Goal: Information Seeking & Learning: Learn about a topic

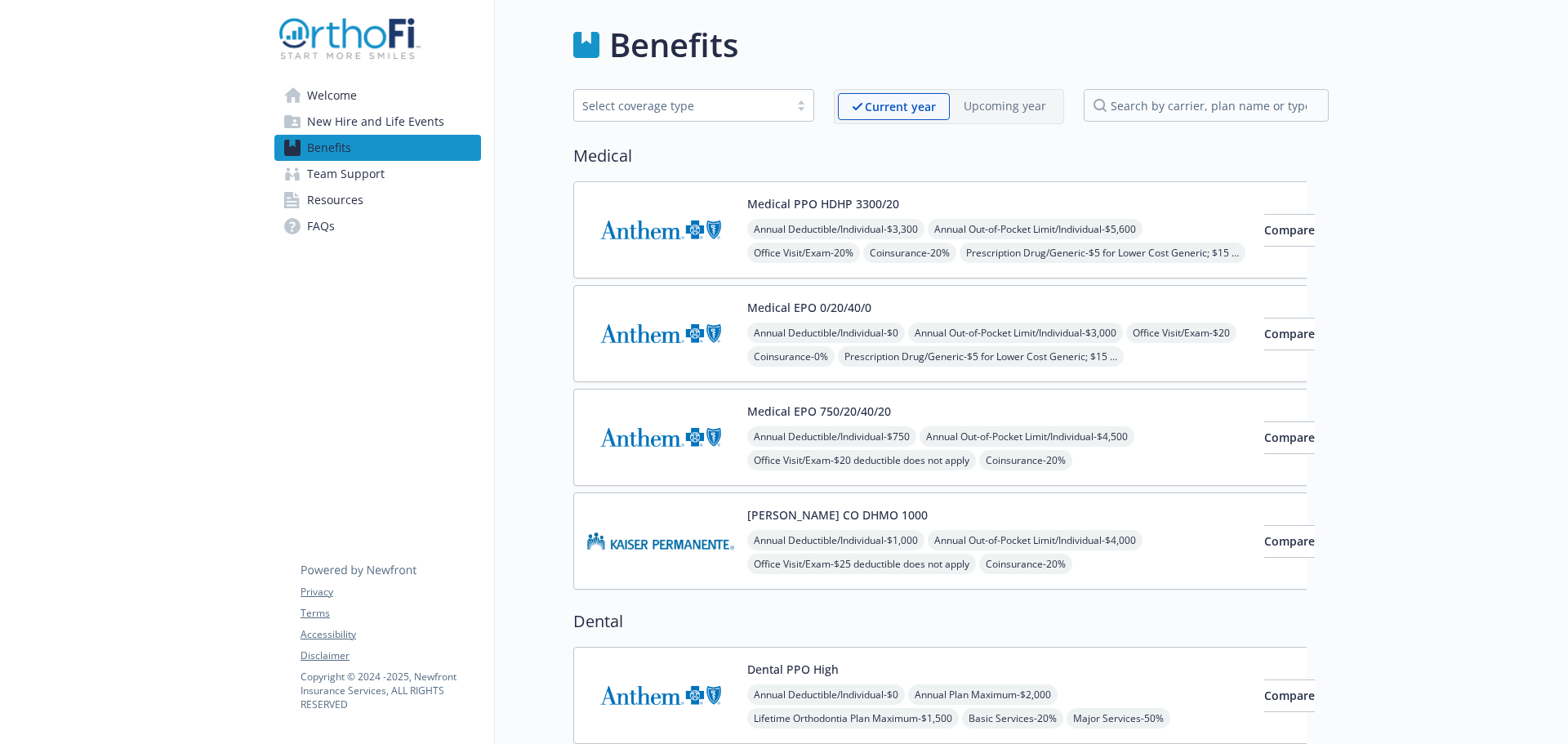
click at [835, 212] on div "Medical PPO HDHP 3300/20 Annual Deductible/Individual - $3,300 Annual Out-of-Po…" at bounding box center [999, 230] width 504 height 69
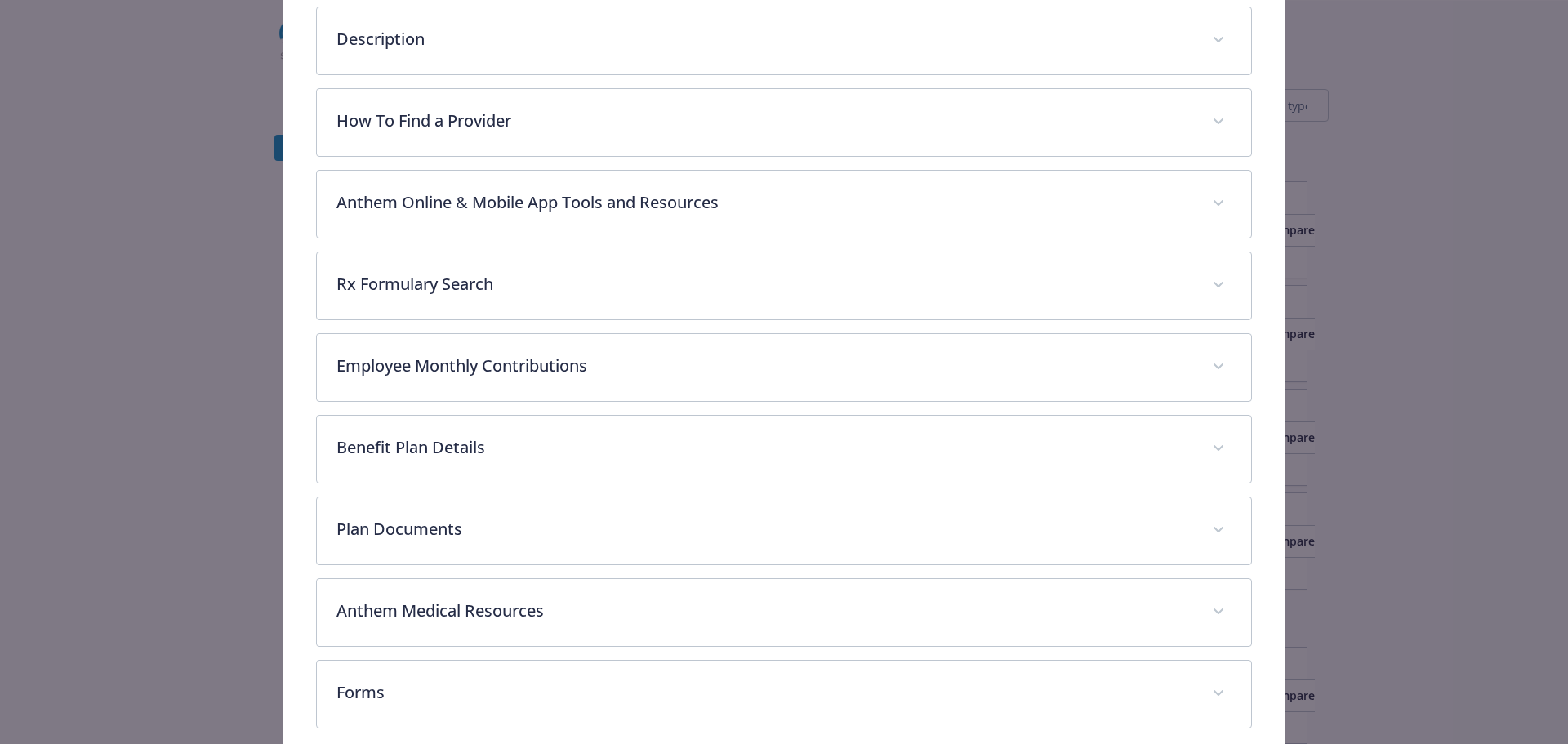
scroll to position [539, 0]
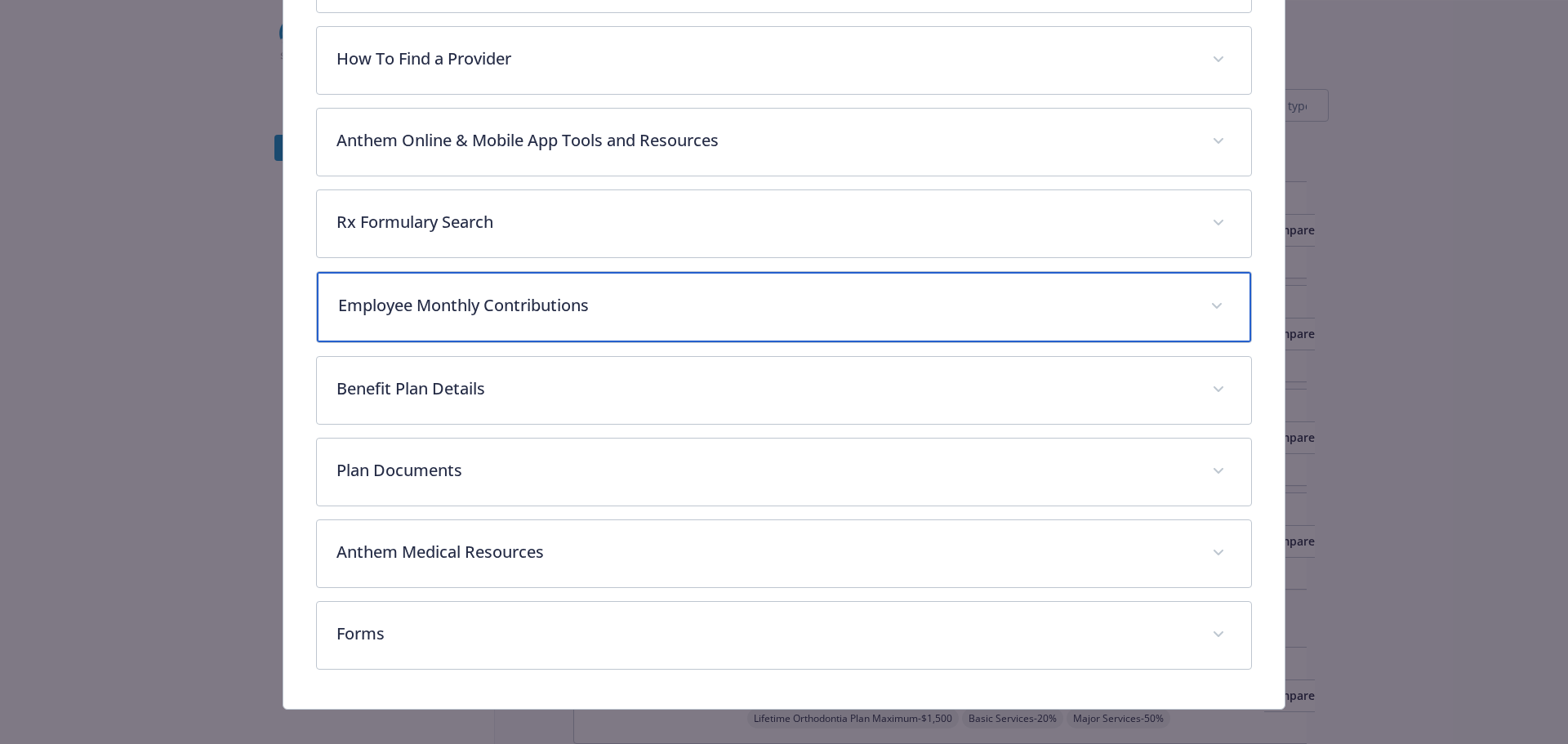
click at [554, 300] on p "Employee Monthly Contributions" at bounding box center [765, 305] width 854 height 25
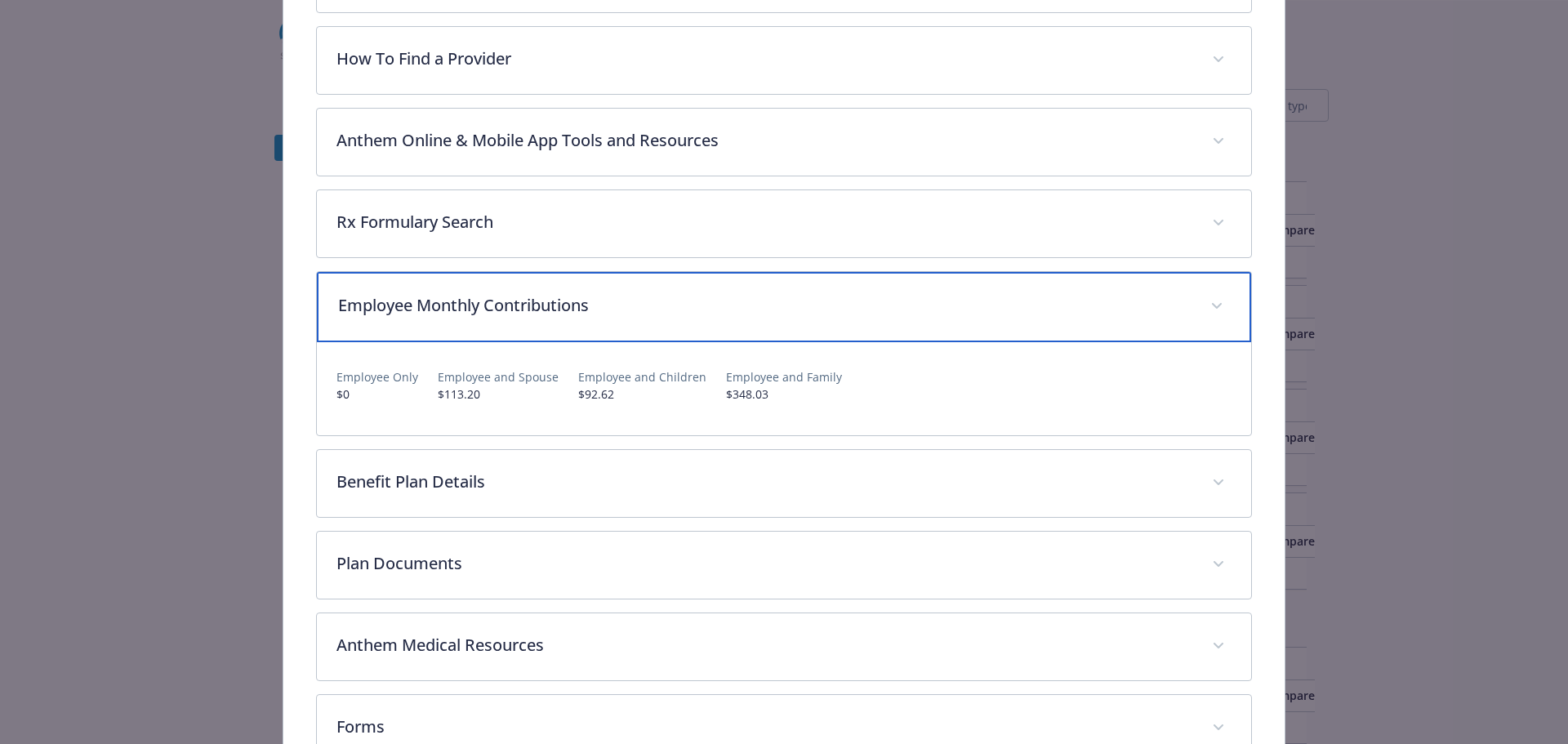
click at [554, 300] on p "Employee Monthly Contributions" at bounding box center [765, 305] width 854 height 25
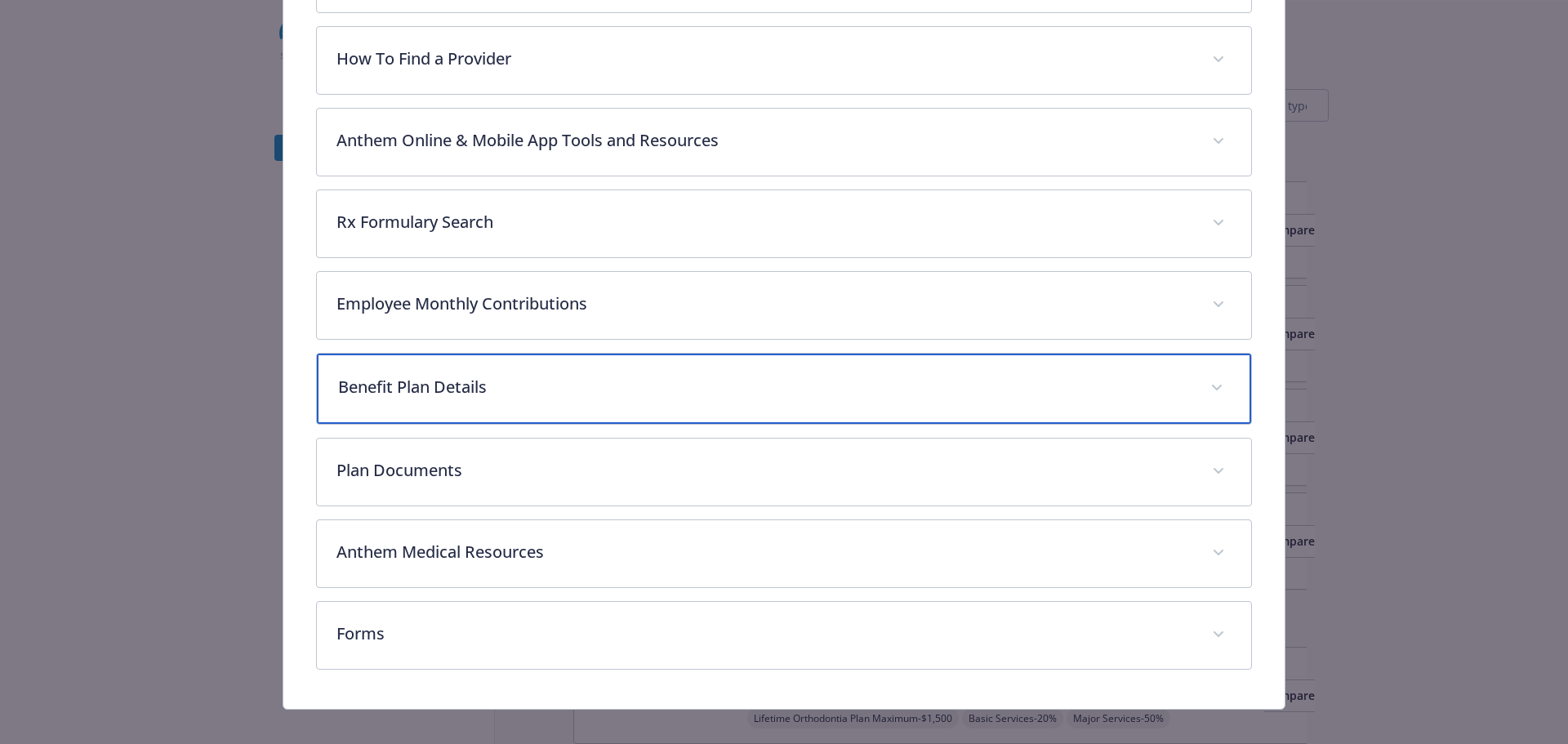
click at [508, 392] on p "Benefit Plan Details" at bounding box center [765, 386] width 854 height 25
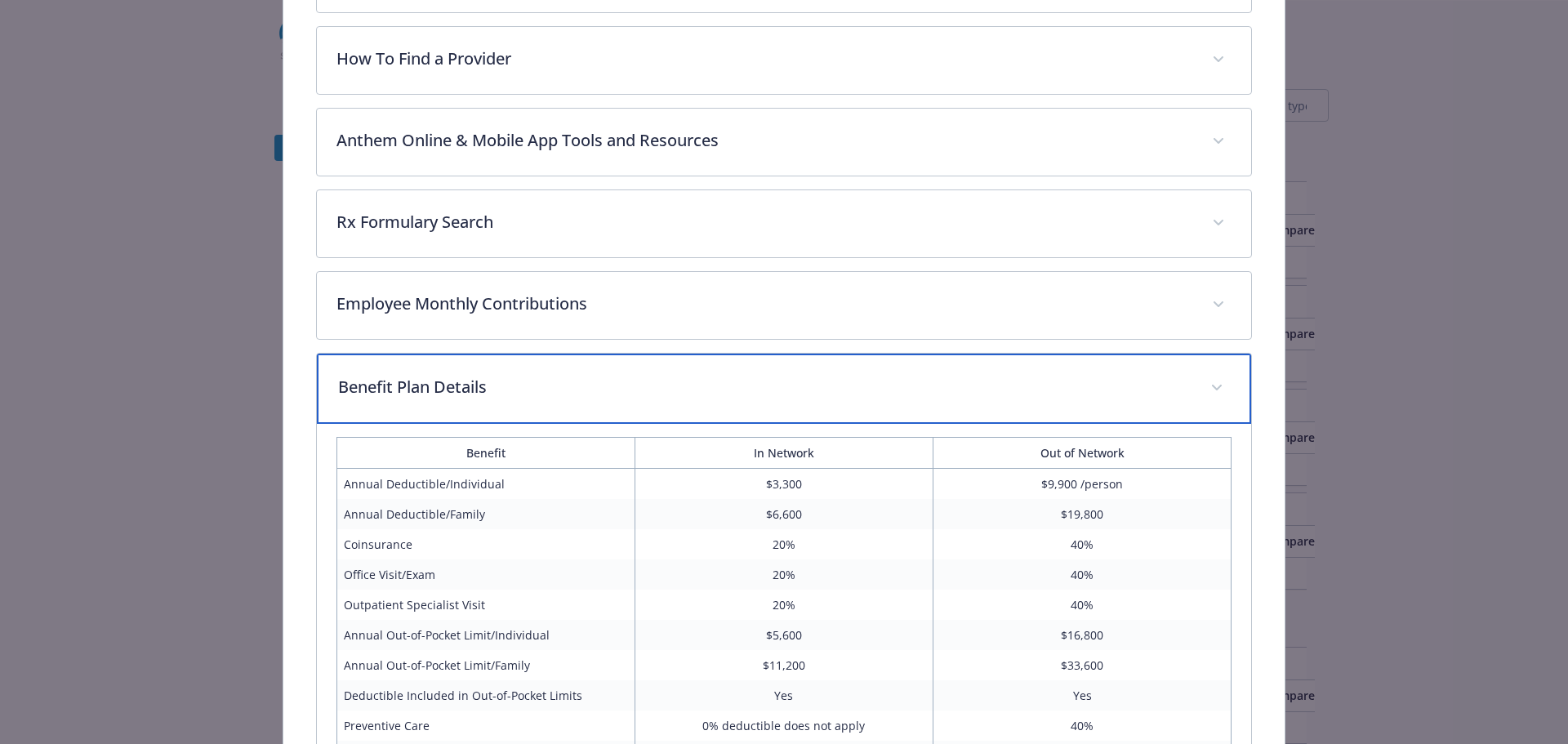
click at [508, 392] on p "Benefit Plan Details" at bounding box center [765, 386] width 854 height 25
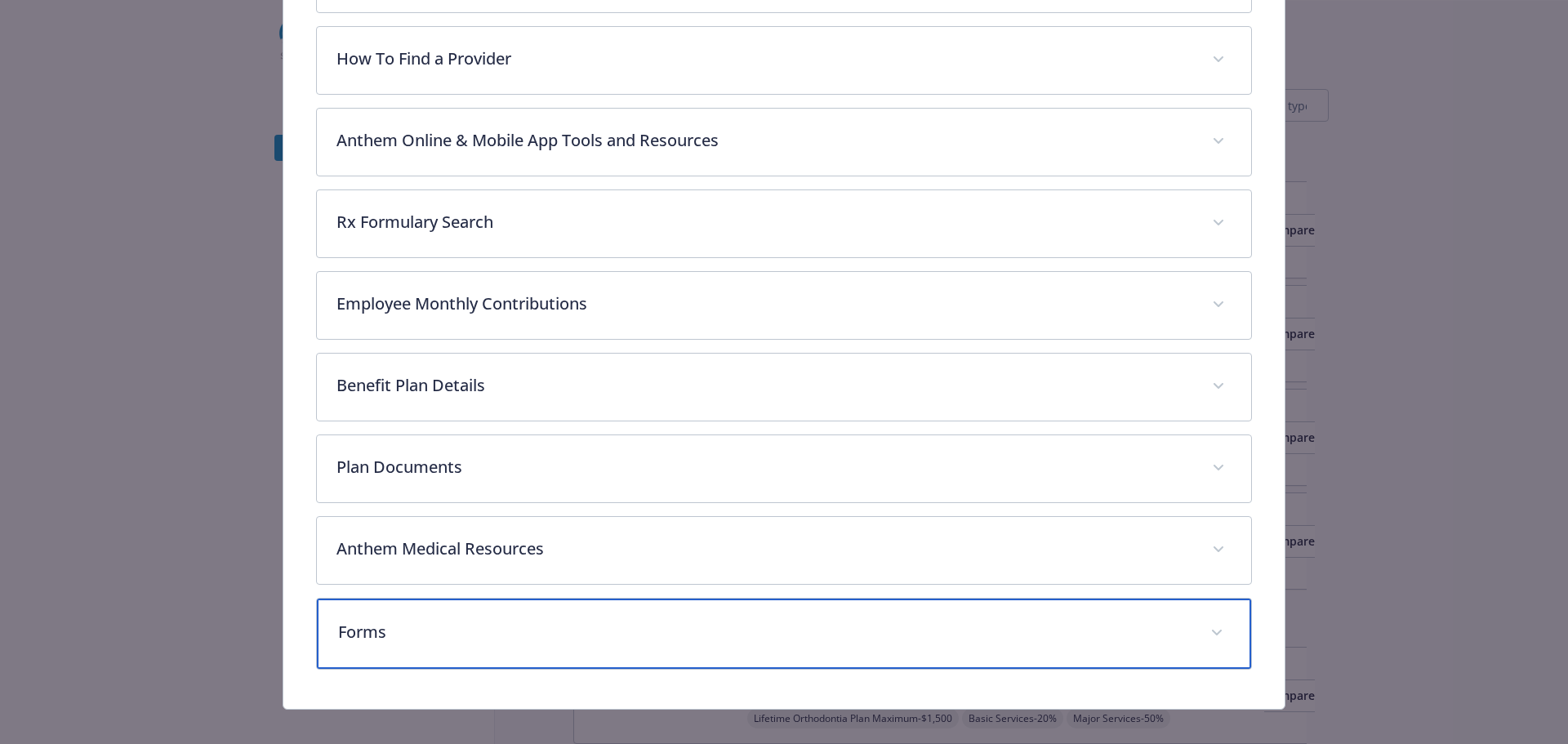
click at [396, 392] on p "Forms" at bounding box center [765, 632] width 854 height 25
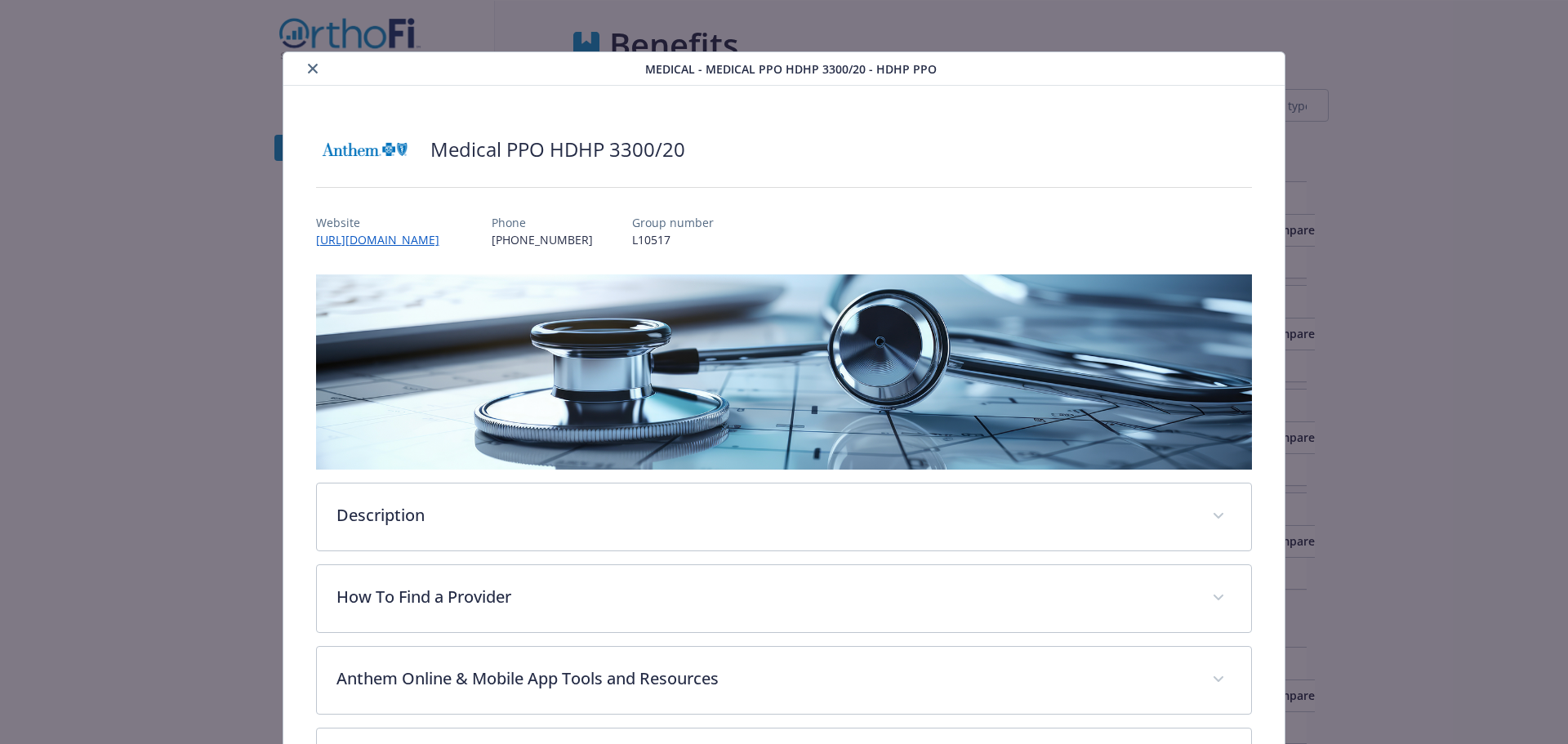
scroll to position [0, 0]
click at [316, 72] on button "close" at bounding box center [312, 69] width 19 height 19
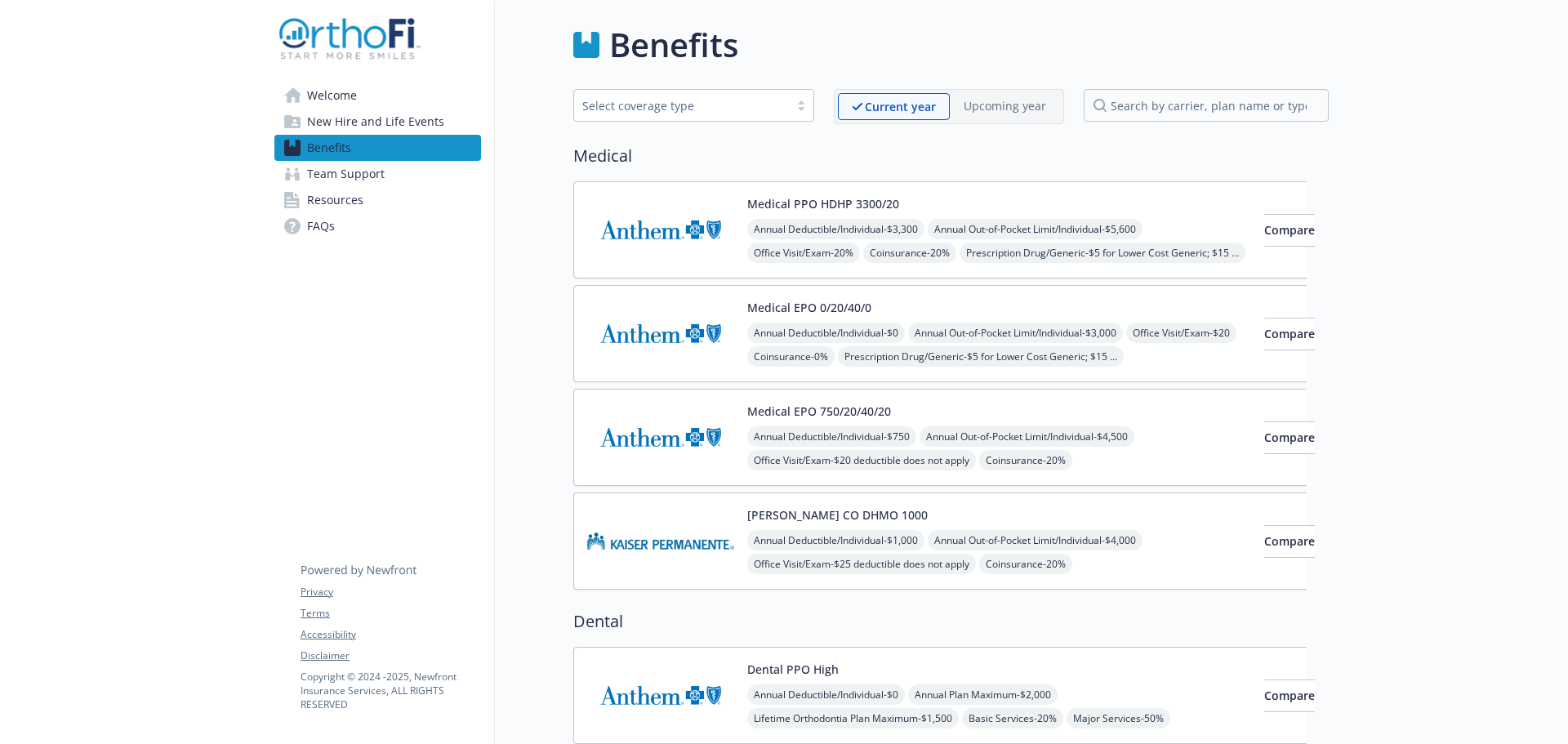
click at [692, 112] on div "Select coverage type" at bounding box center [681, 106] width 199 height 17
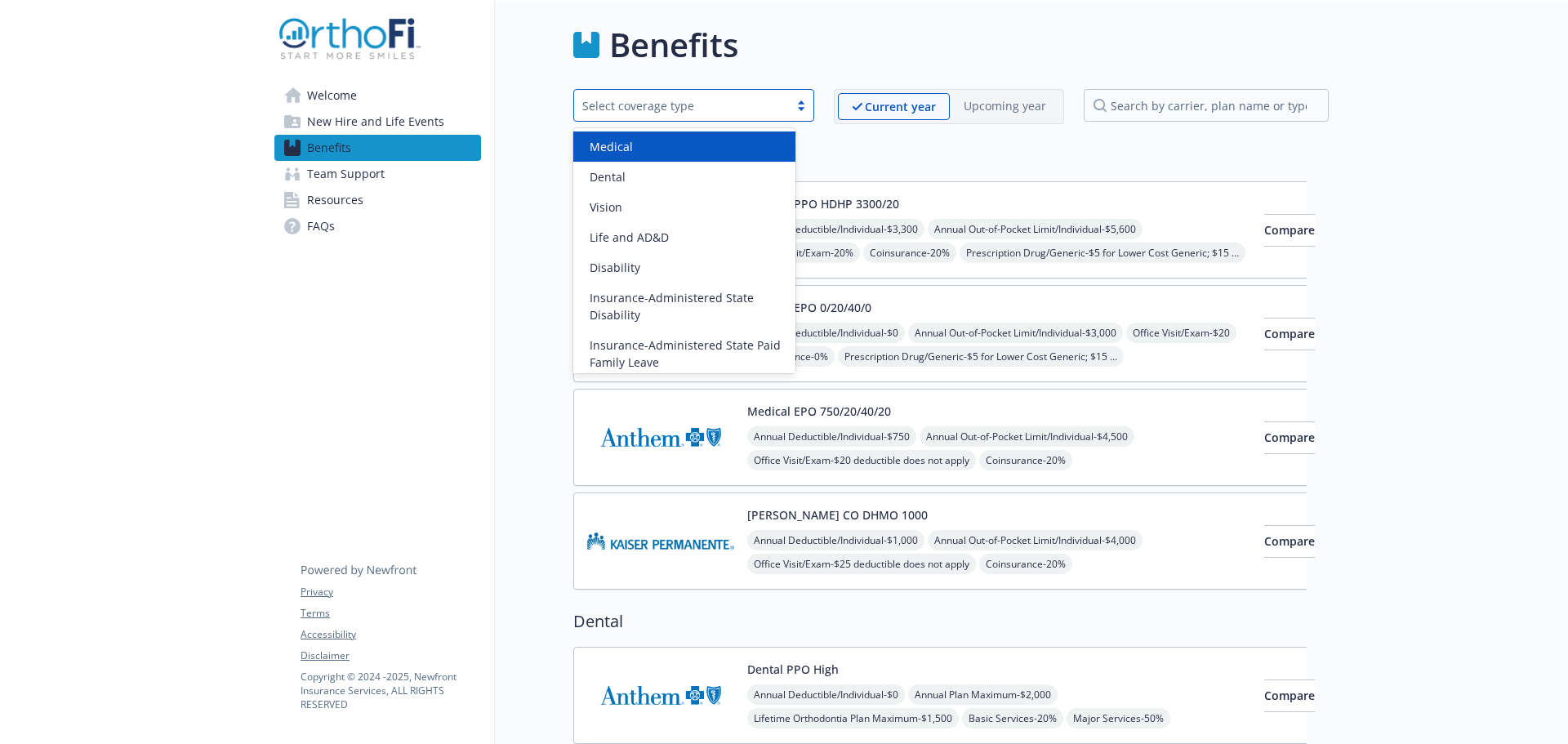
click at [692, 112] on div "Select coverage type" at bounding box center [681, 106] width 199 height 17
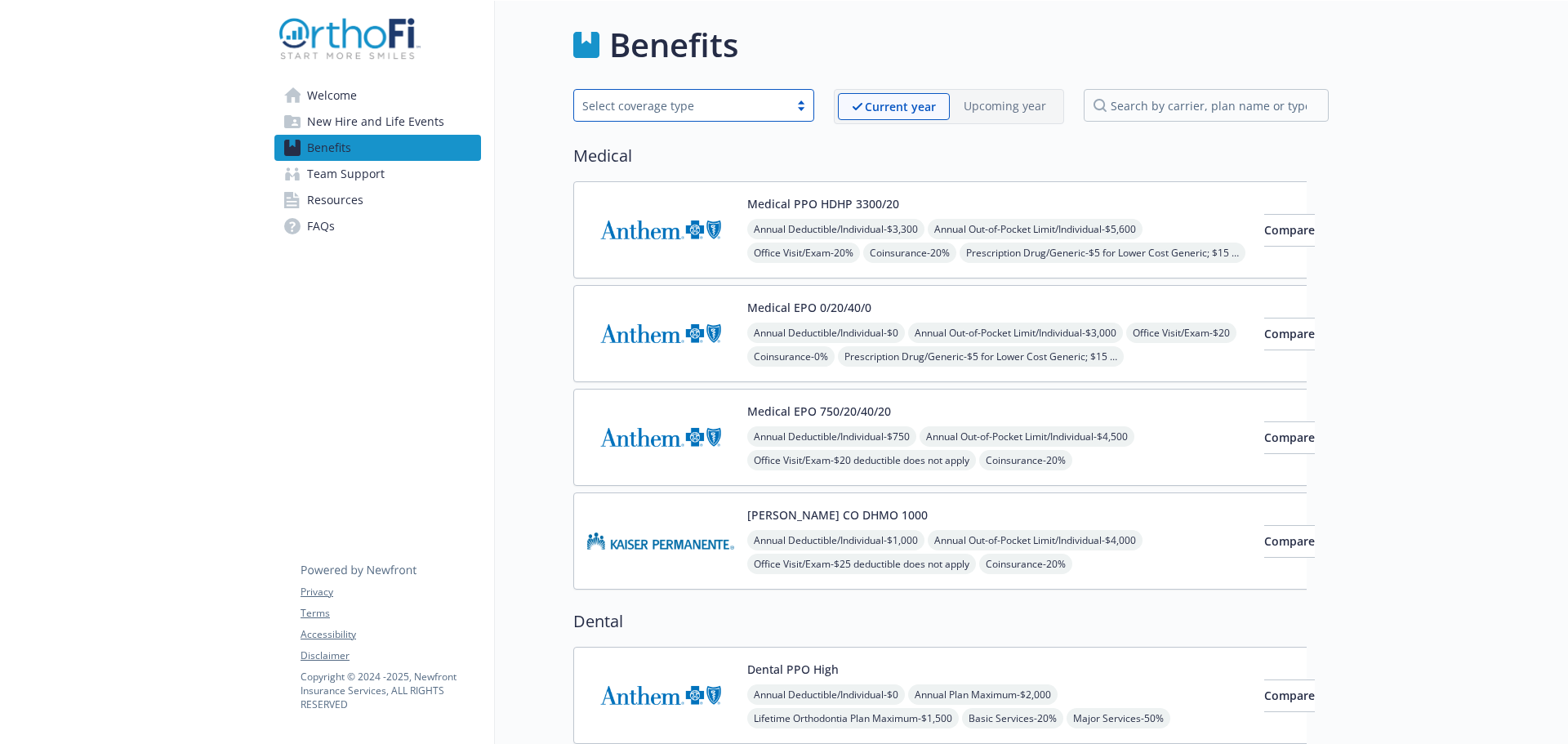
scroll to position [326, 0]
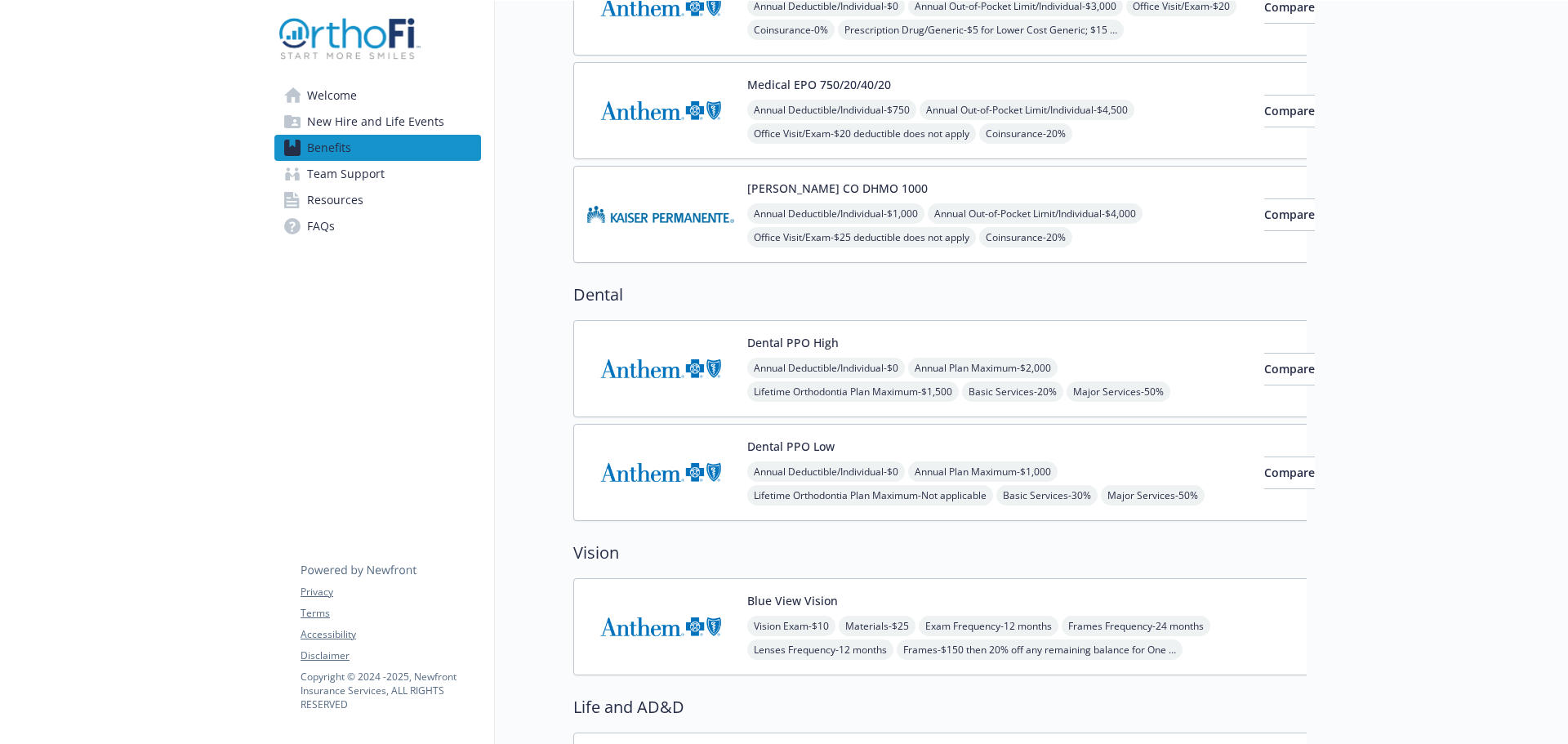
click at [862, 358] on div "Annual Deductible/Individual - $0 Annual Plan Maximum - $2,000 Lifetime Orthodo…" at bounding box center [999, 391] width 504 height 68
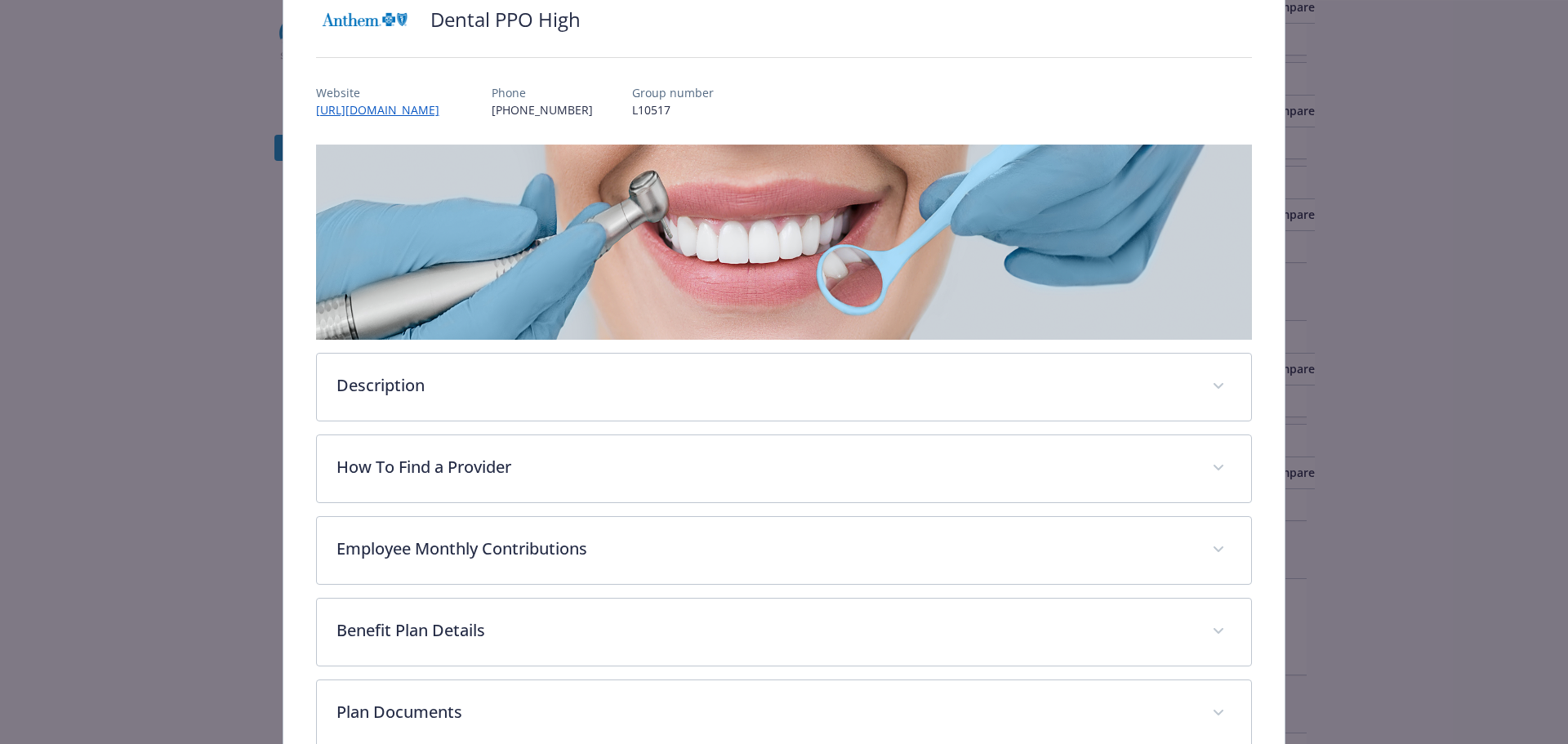
scroll to position [212, 0]
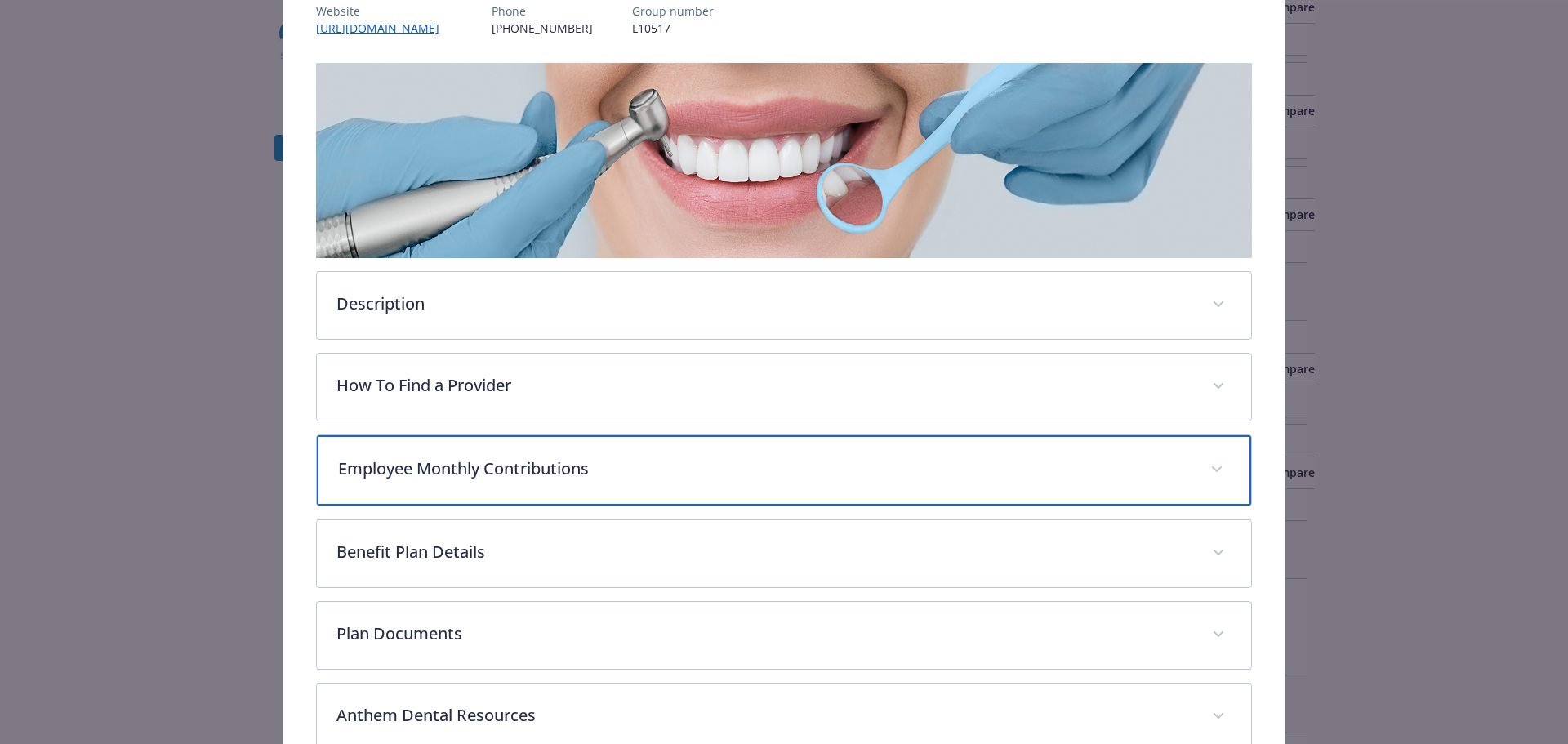
click at [441, 392] on p "Employee Monthly Contributions" at bounding box center [765, 468] width 854 height 25
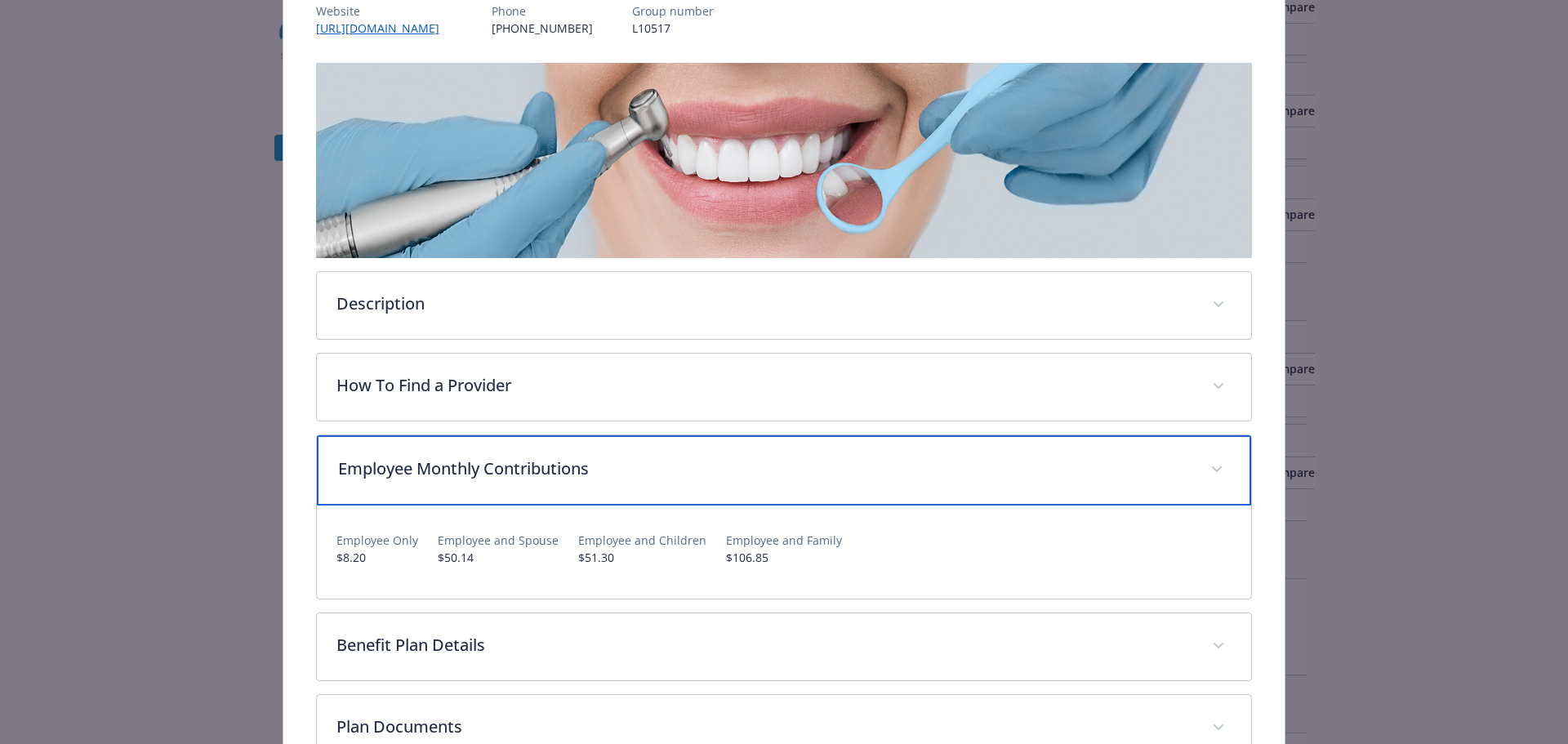
click at [441, 392] on p "Employee Monthly Contributions" at bounding box center [765, 468] width 854 height 25
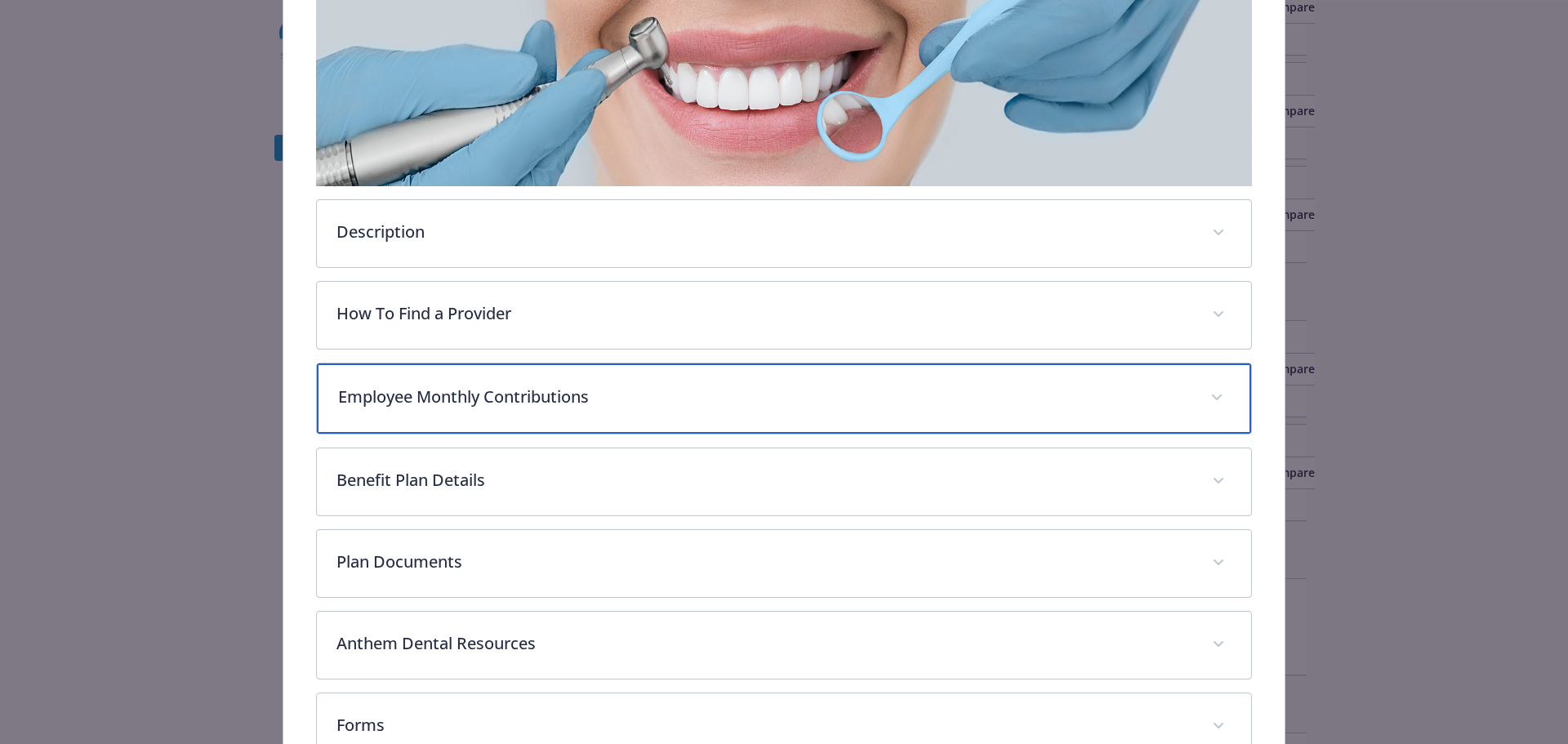
scroll to position [392, 0]
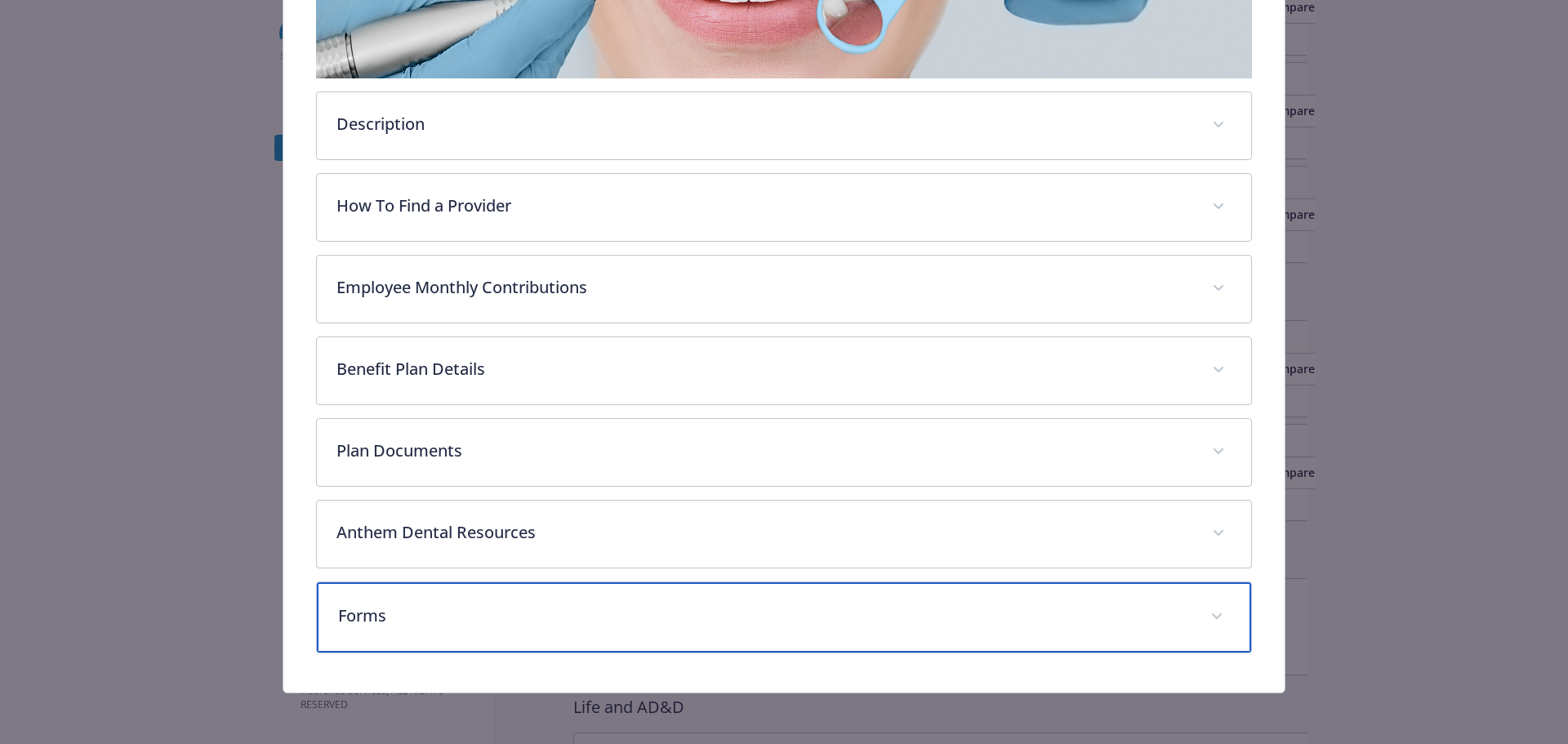
click at [526, 392] on p "Forms" at bounding box center [765, 615] width 854 height 25
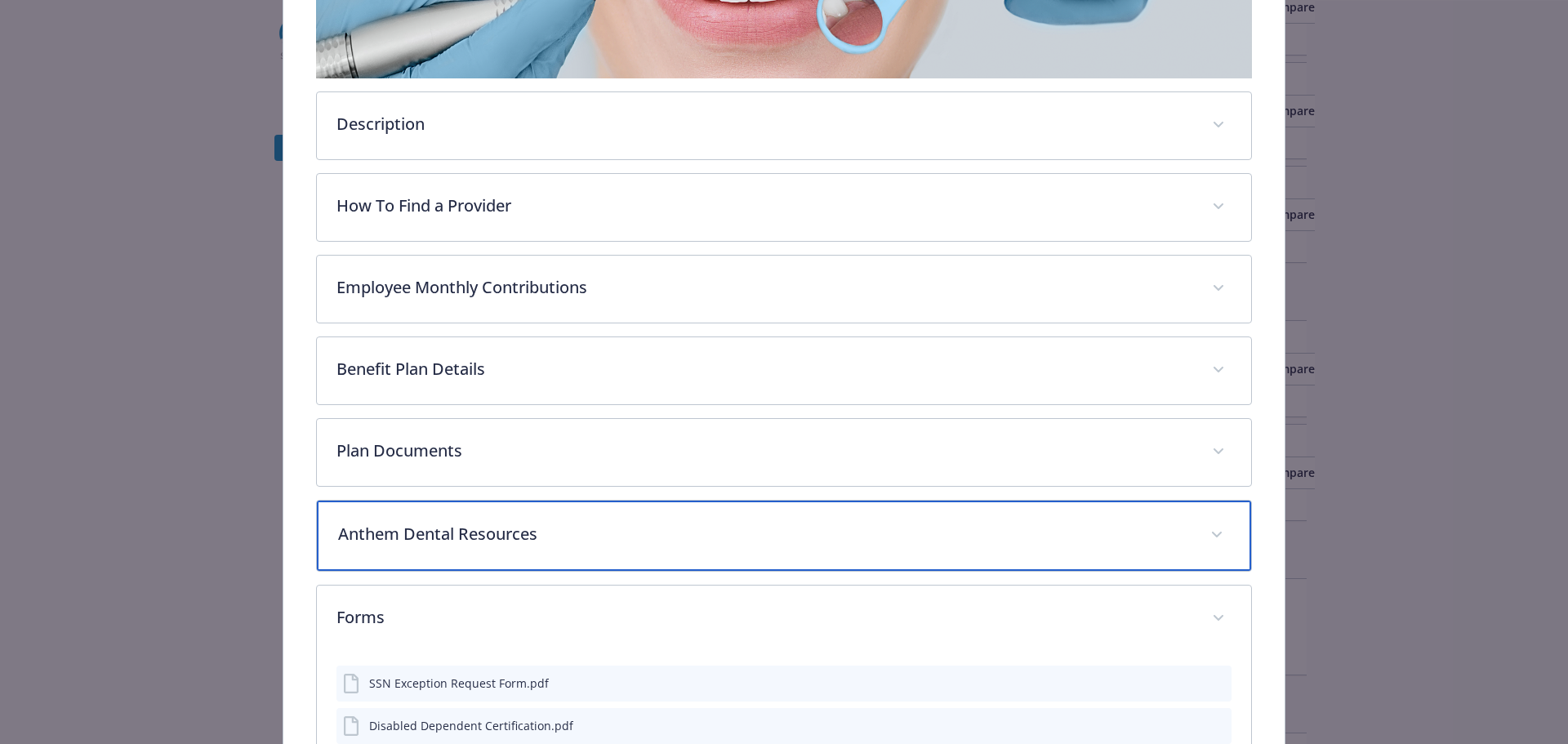
click at [528, 392] on div "Anthem Dental Resources" at bounding box center [784, 535] width 935 height 70
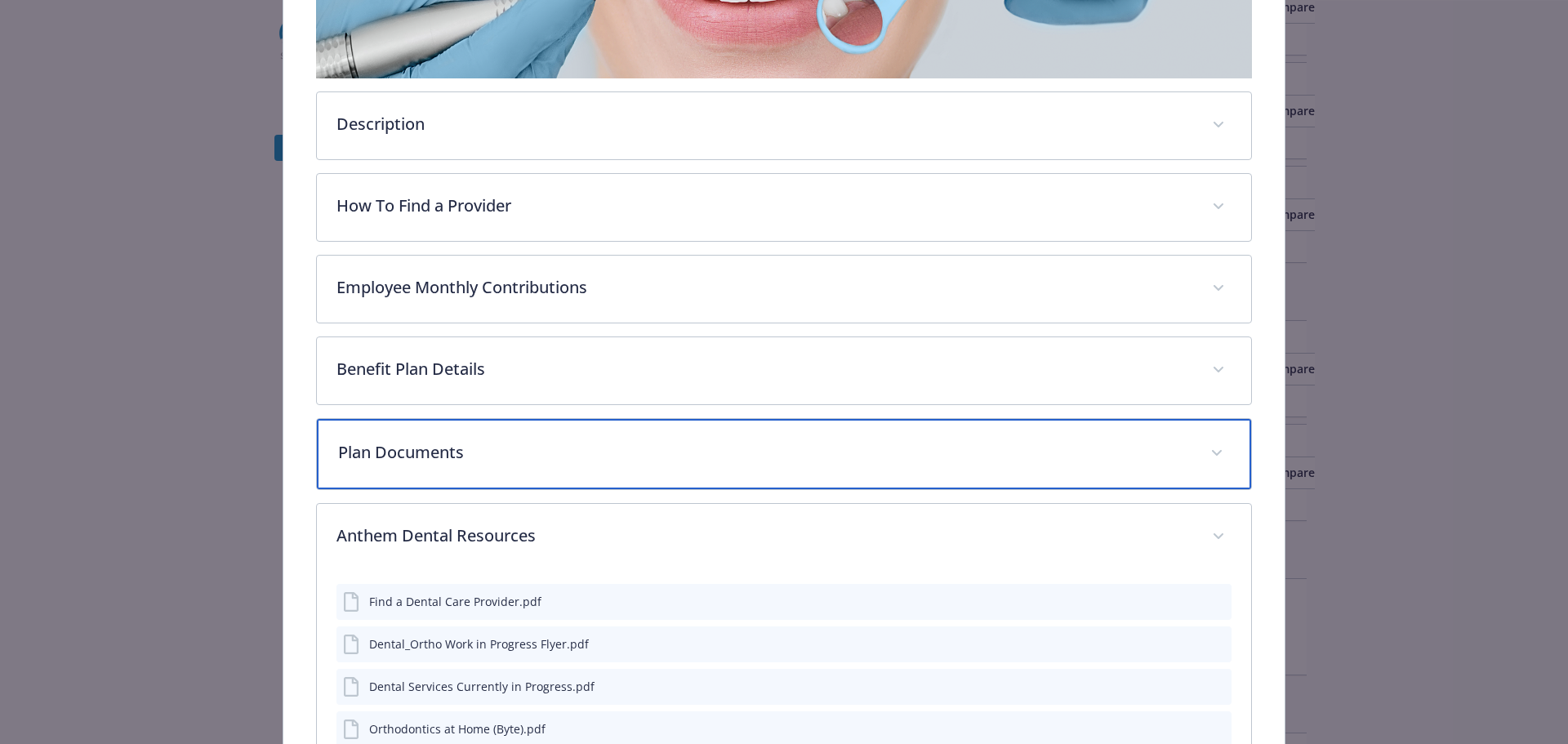
click at [562, 392] on p "Plan Documents" at bounding box center [765, 452] width 854 height 25
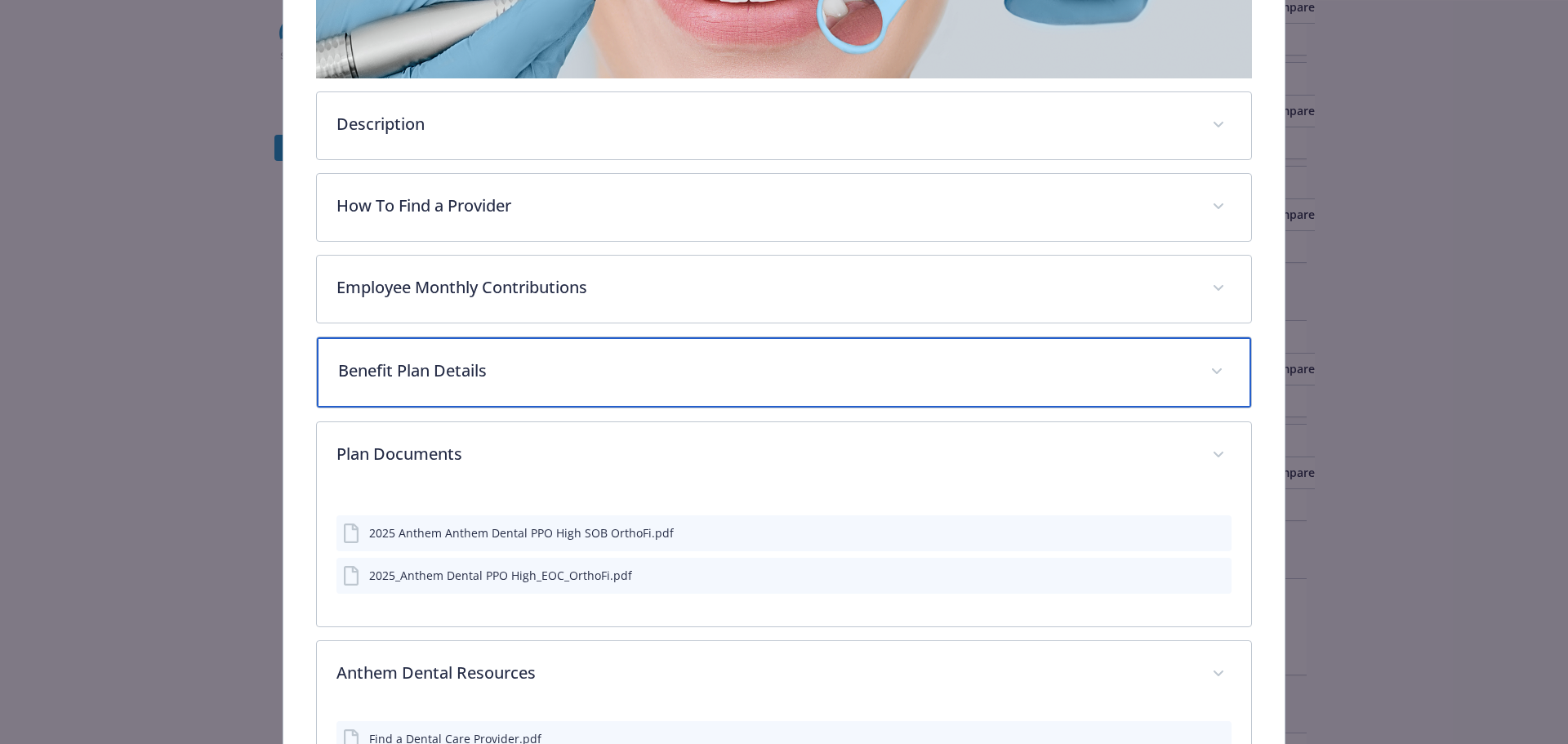
click at [607, 348] on div "Benefit Plan Details" at bounding box center [784, 372] width 935 height 70
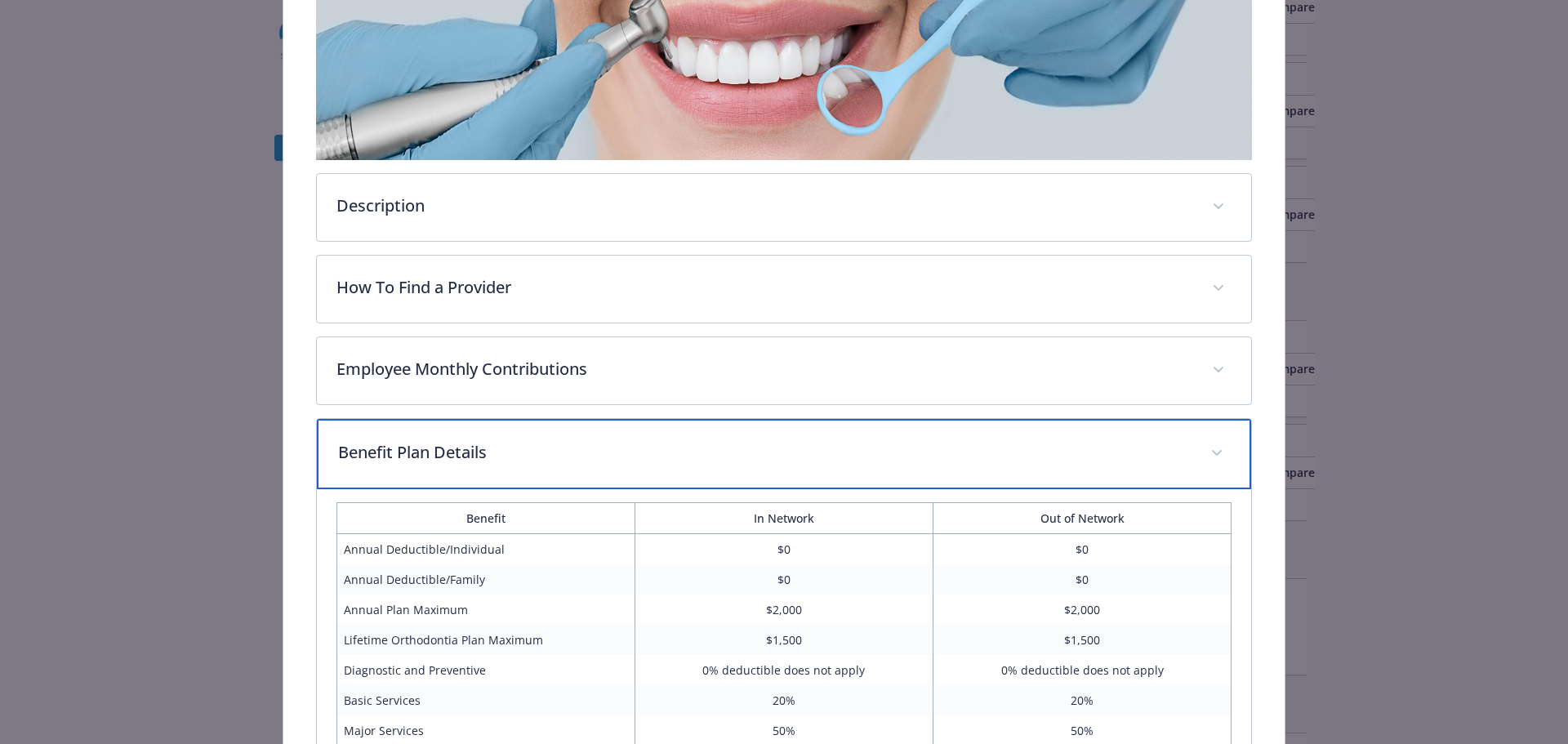
scroll to position [0, 0]
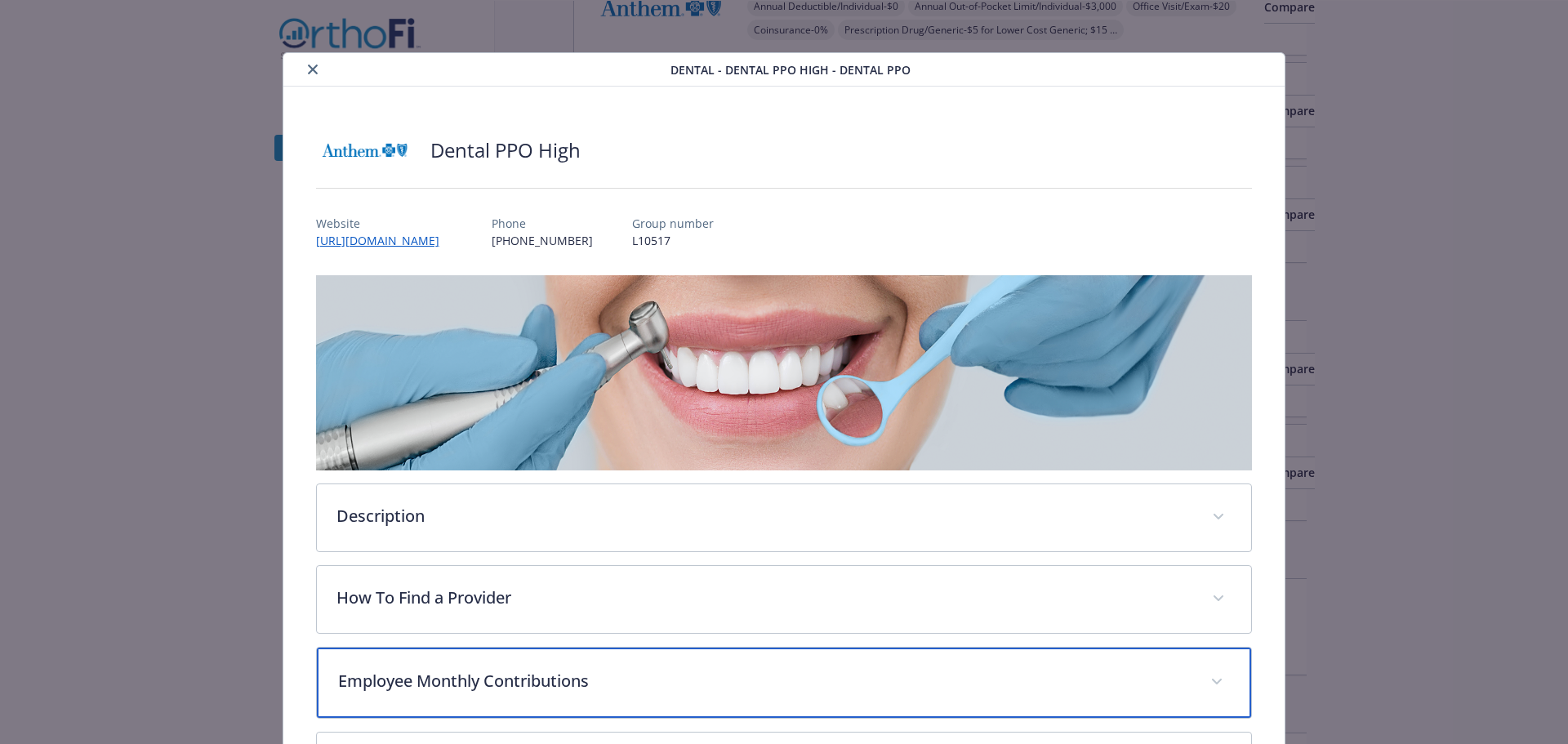
click at [641, 392] on p "Employee Monthly Contributions" at bounding box center [765, 681] width 854 height 25
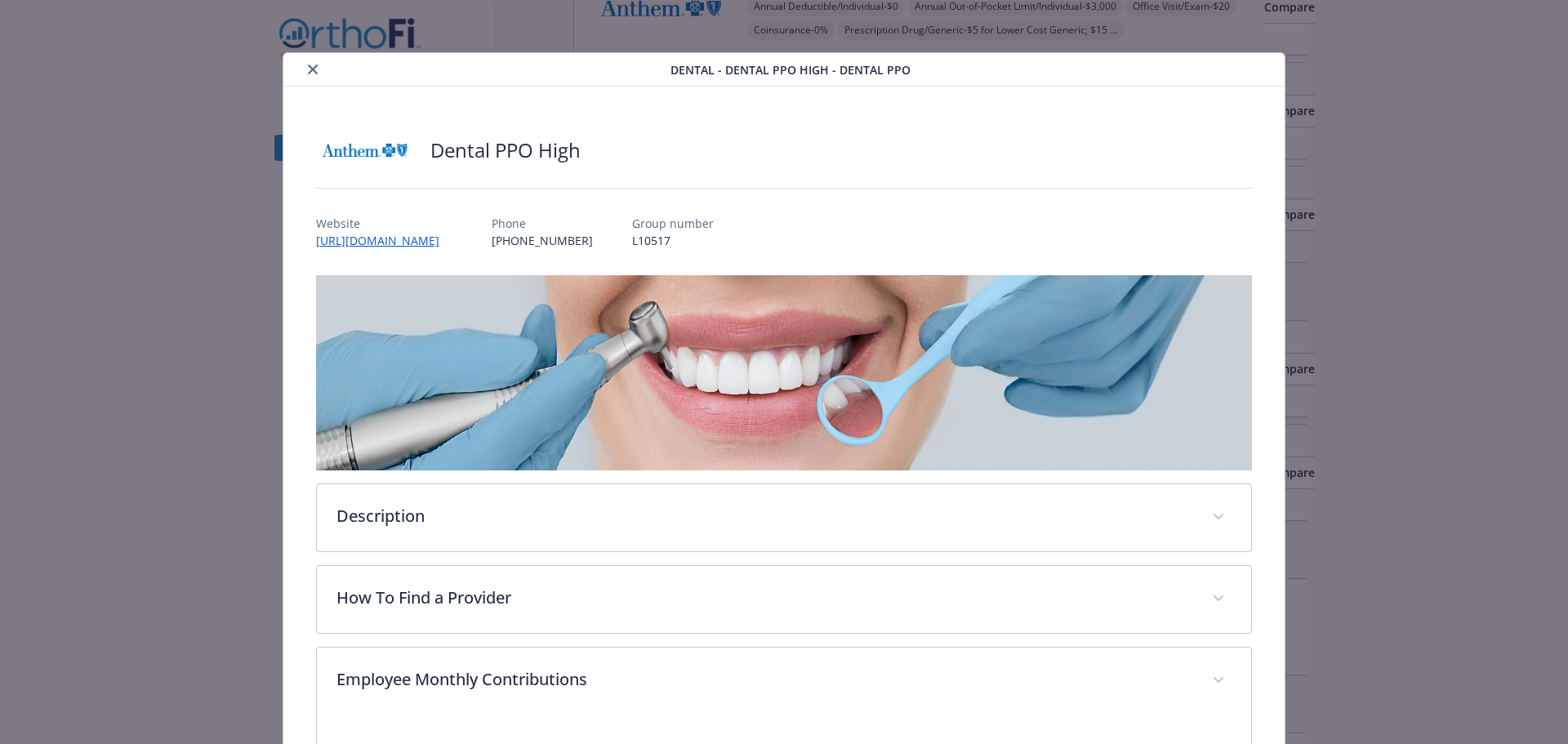
click at [308, 68] on icon "close" at bounding box center [313, 69] width 10 height 10
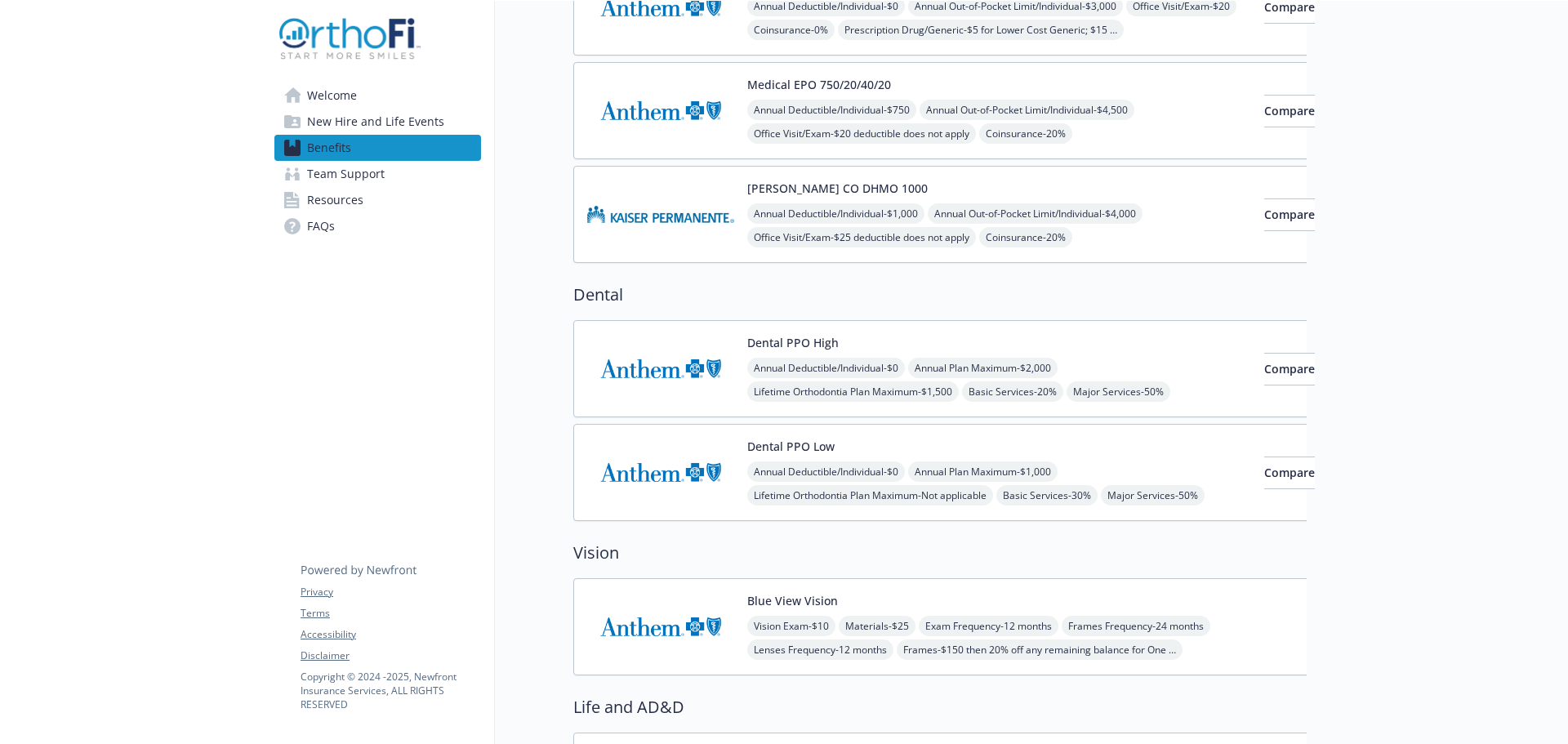
click at [862, 392] on div "Annual Deductible/Individual - $0 Annual Plan Maximum - $1,000 Lifetime Orthodo…" at bounding box center [999, 495] width 504 height 68
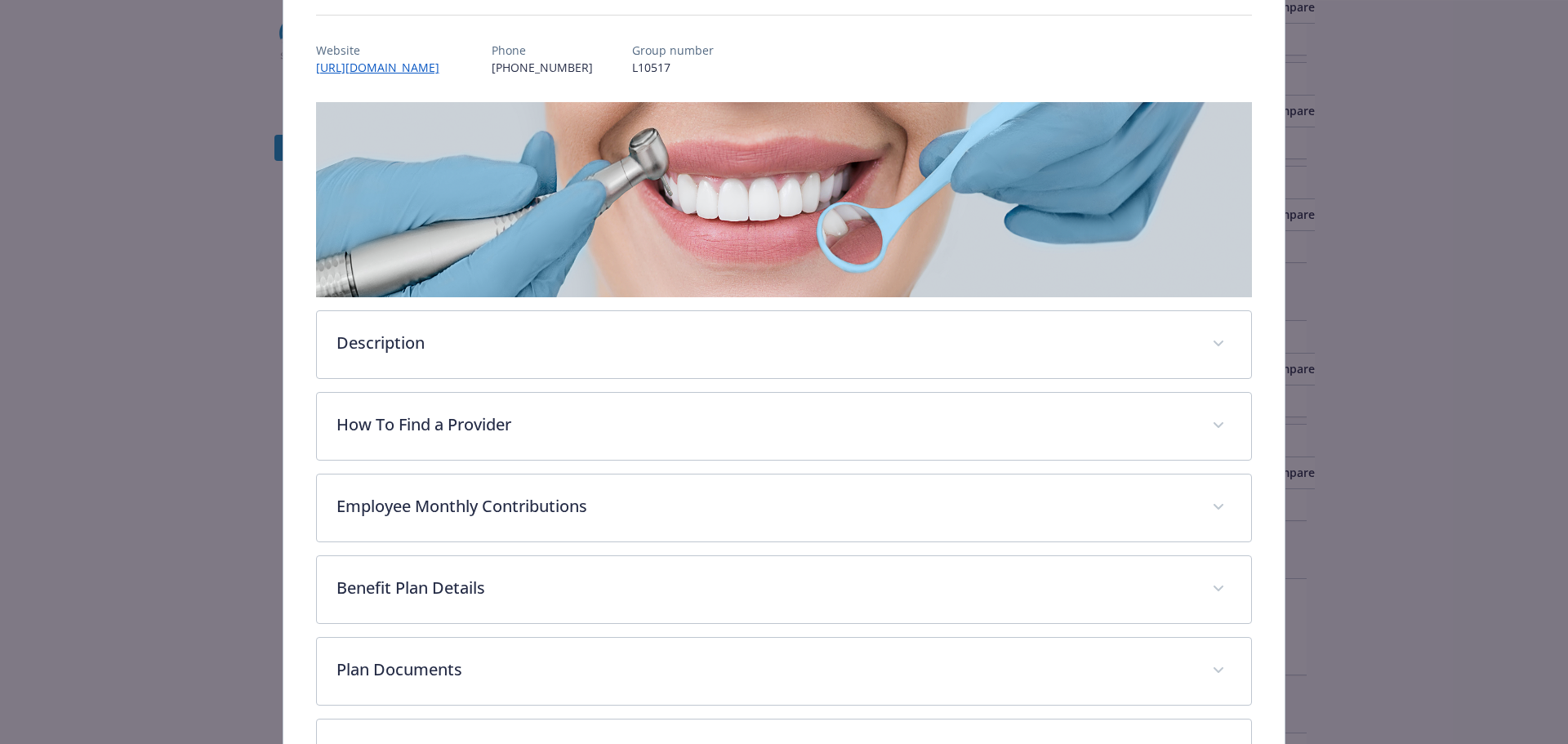
scroll to position [375, 0]
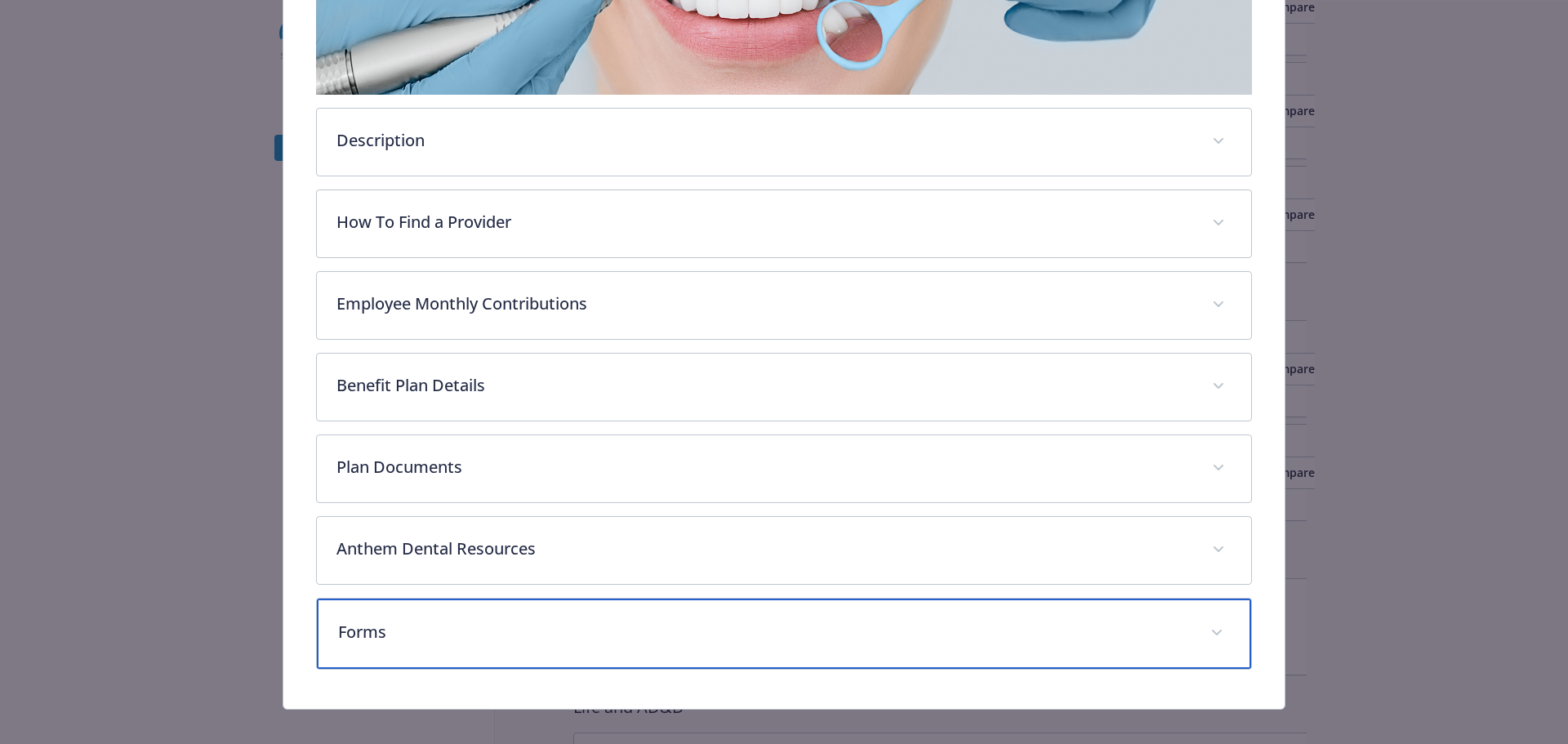
click at [645, 392] on p "Forms" at bounding box center [765, 632] width 854 height 25
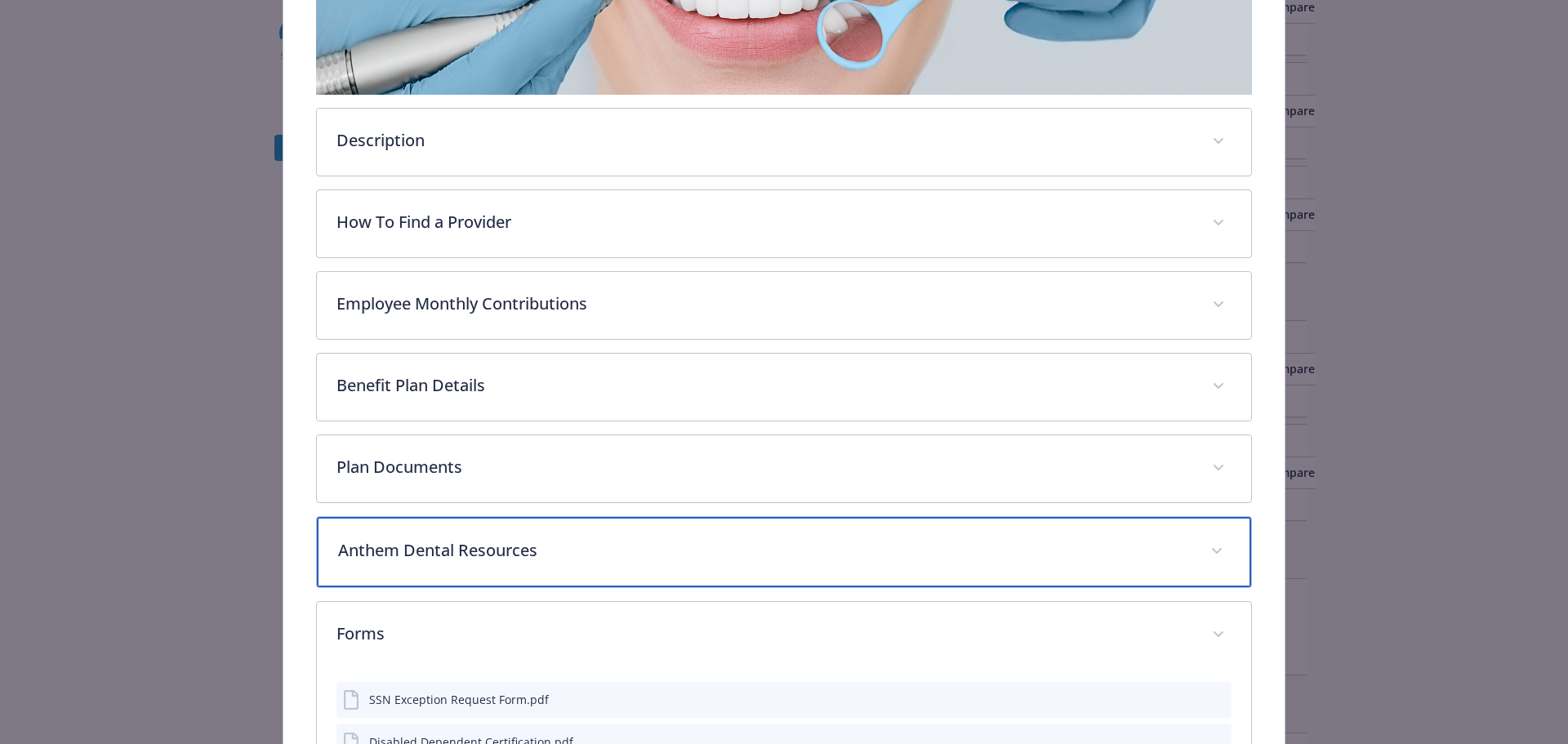
click at [654, 392] on p "Anthem Dental Resources" at bounding box center [765, 550] width 854 height 25
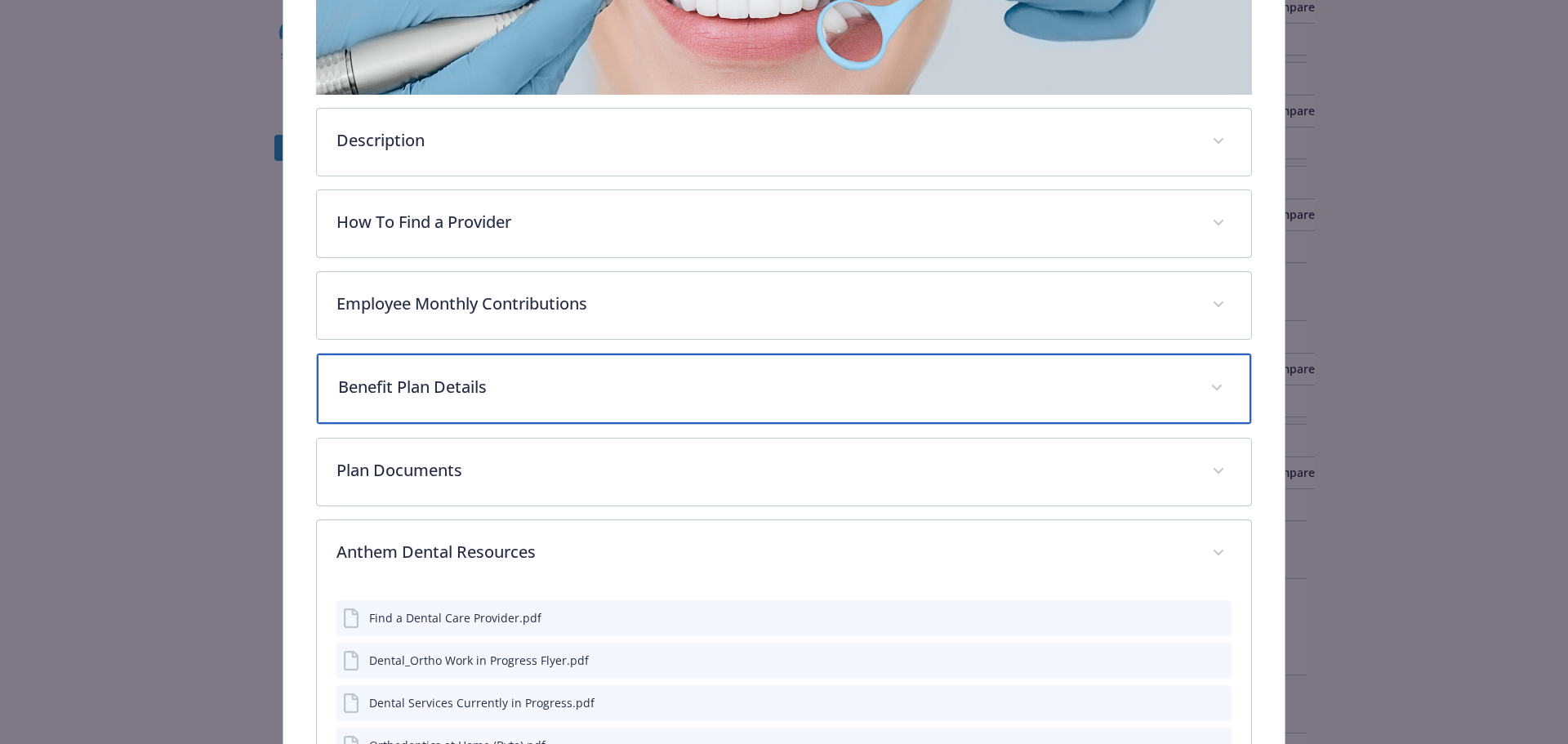
click at [605, 389] on p "Benefit Plan Details" at bounding box center [765, 386] width 854 height 25
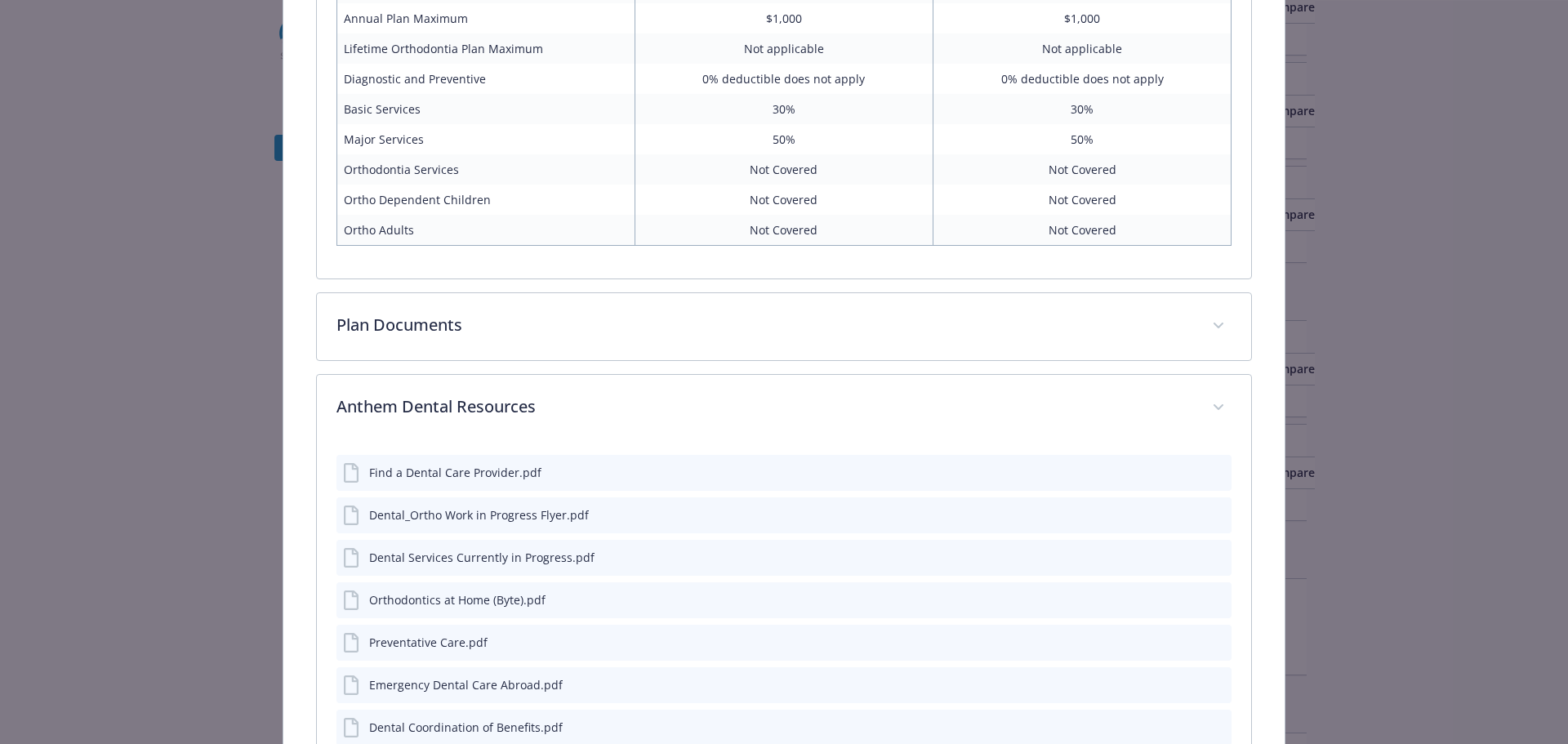
scroll to position [1029, 0]
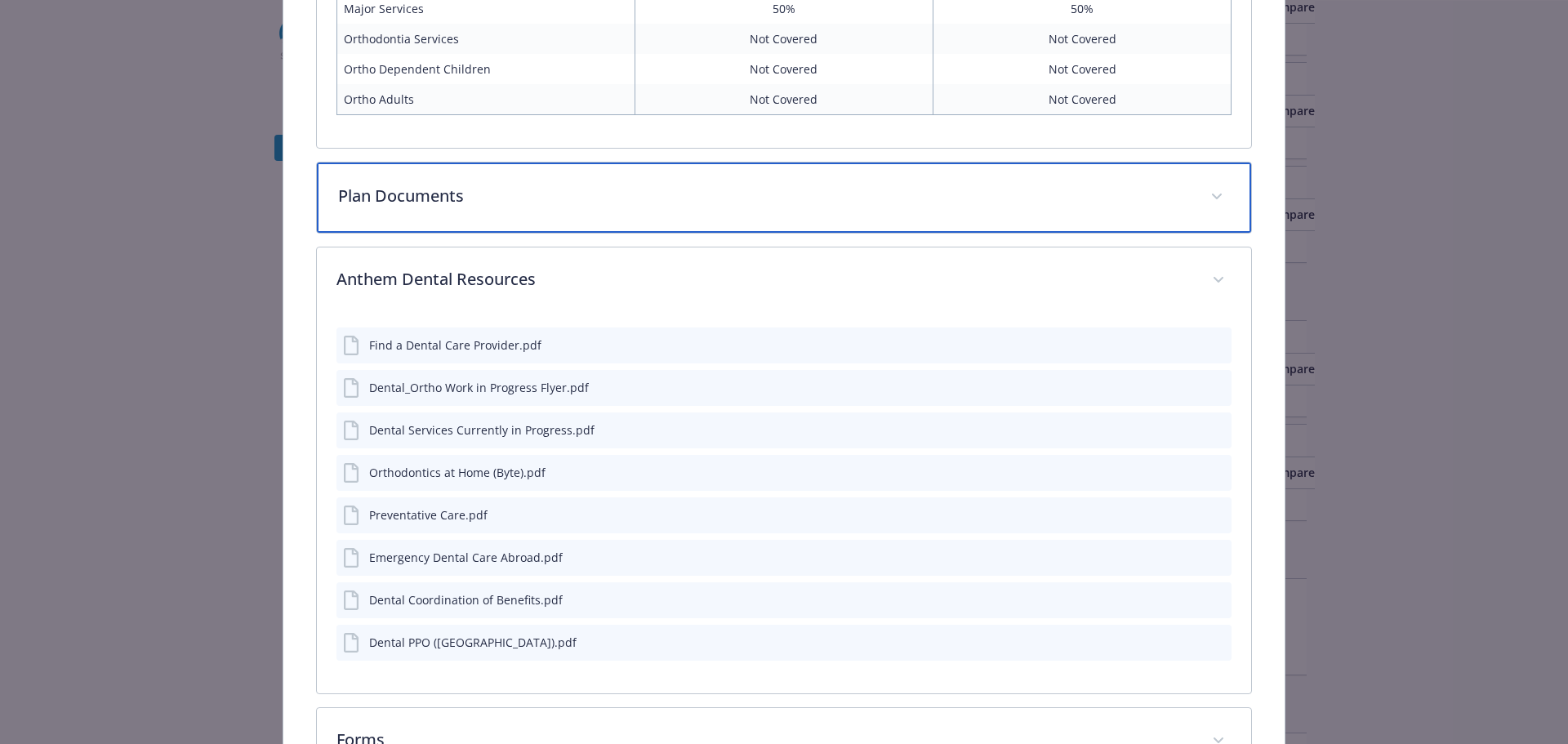
click at [862, 206] on span "details for plan Dental - Dental PPO Low - Dental PPO" at bounding box center [1216, 196] width 26 height 26
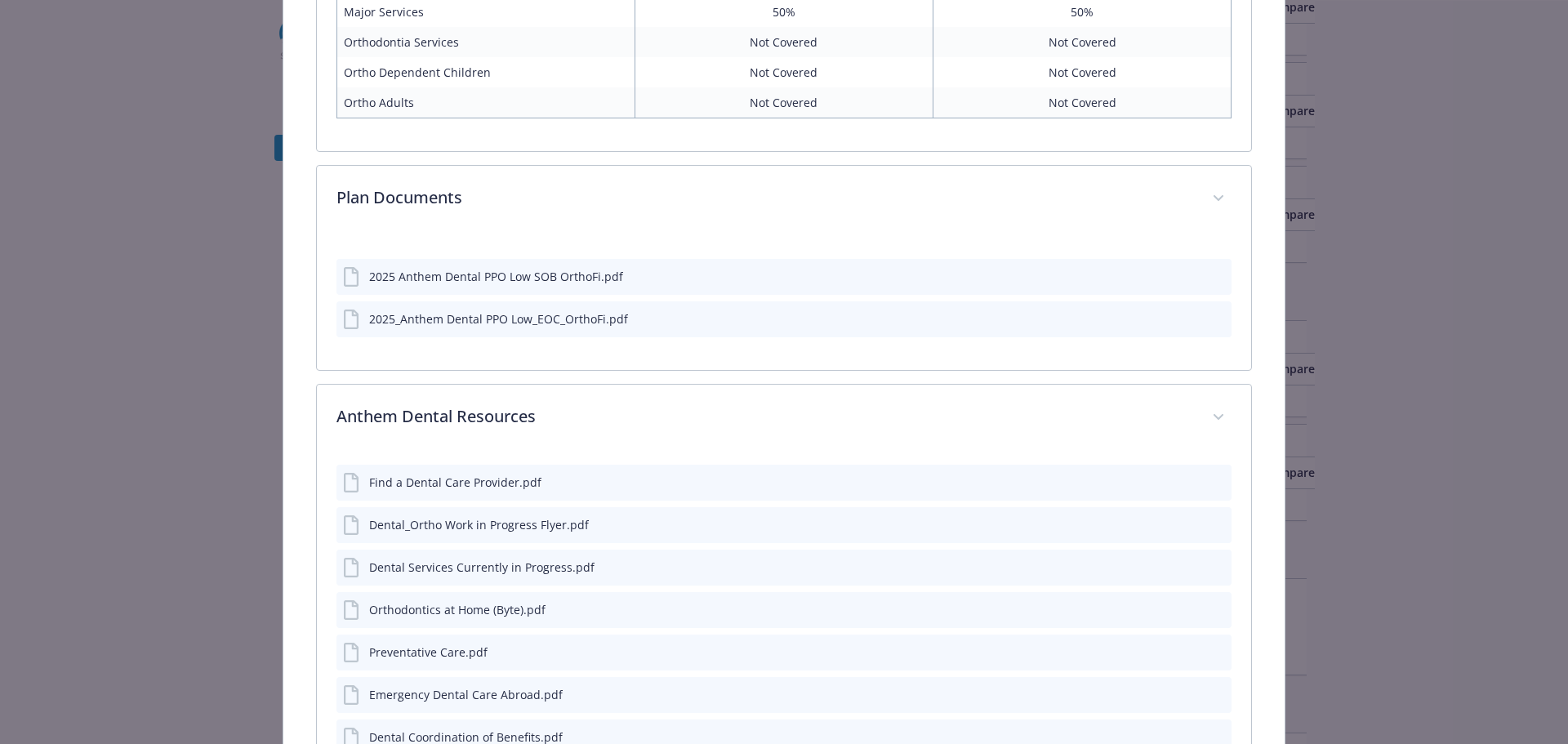
click at [578, 280] on div "2025 Anthem Dental PPO Low SOB OrthoFi.pdf" at bounding box center [496, 276] width 254 height 17
click at [353, 278] on icon "details for plan Dental - Dental PPO Low - Dental PPO" at bounding box center [352, 276] width 19 height 19
click at [862, 272] on icon "preview file" at bounding box center [1216, 276] width 14 height 12
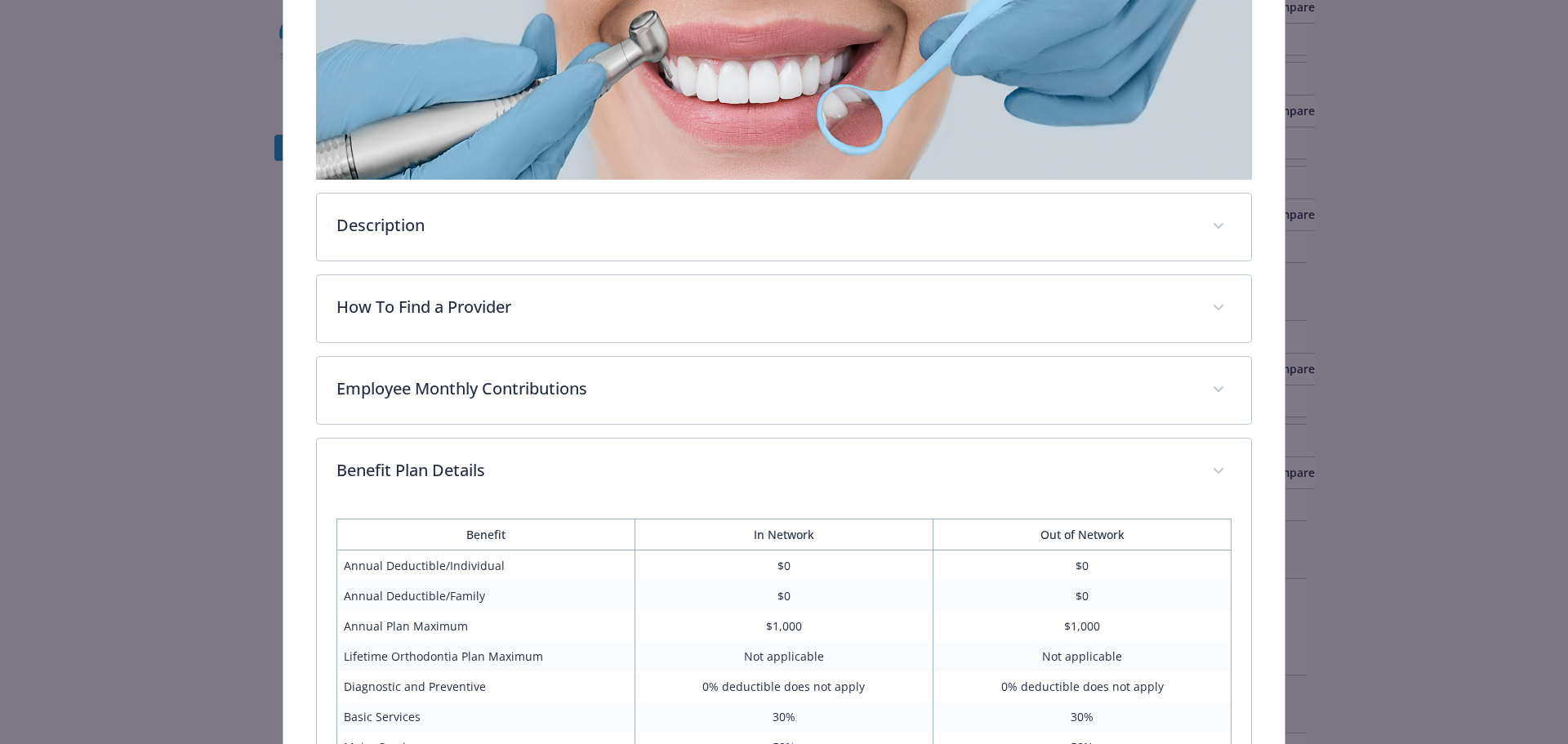
scroll to position [0, 0]
